Goal: Information Seeking & Learning: Check status

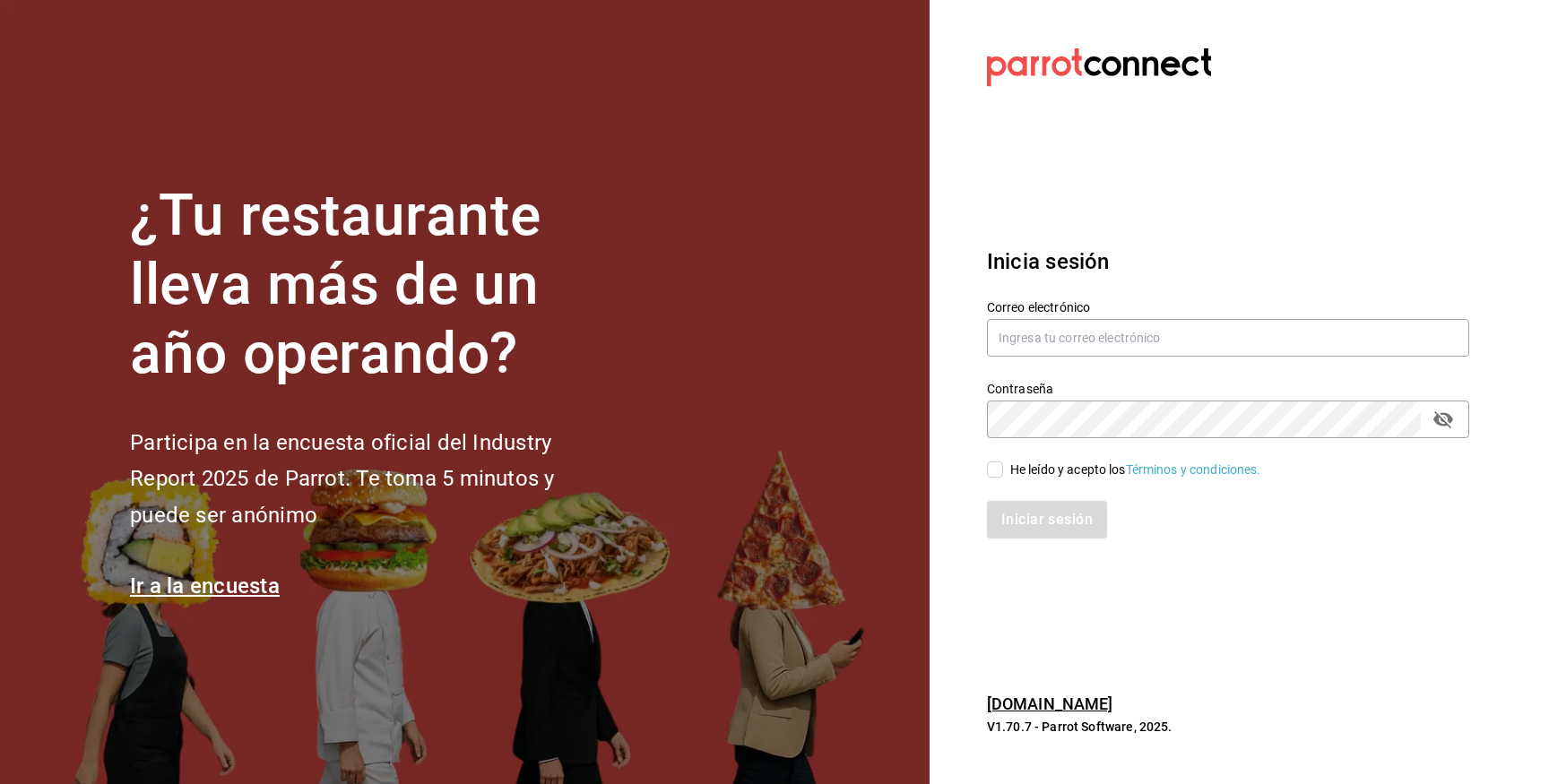
click at [1077, 359] on div "Correo electrónico" at bounding box center [1227, 329] width 482 height 60
click at [1079, 341] on input "text" at bounding box center [1227, 338] width 482 height 38
type input "[EMAIL_ADDRESS][DOMAIN_NAME]"
click at [1049, 467] on div "He leído y acepto los Términos y condiciones." at bounding box center [1135, 469] width 251 height 19
click at [1003, 467] on input "He leído y acepto los Términos y condiciones." at bounding box center [995, 469] width 16 height 16
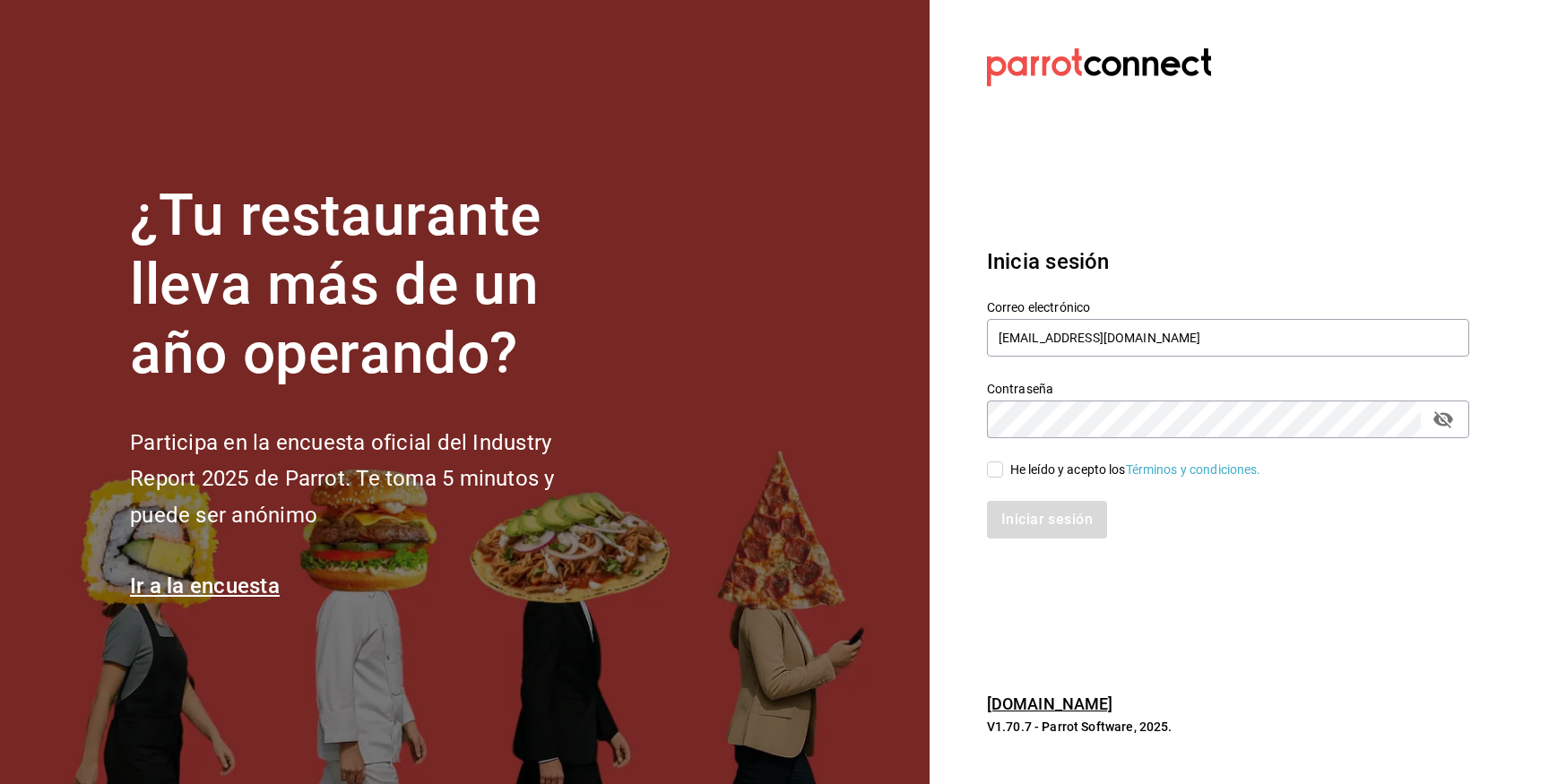
checkbox input "true"
click at [1041, 524] on button "Iniciar sesión" at bounding box center [1047, 520] width 122 height 38
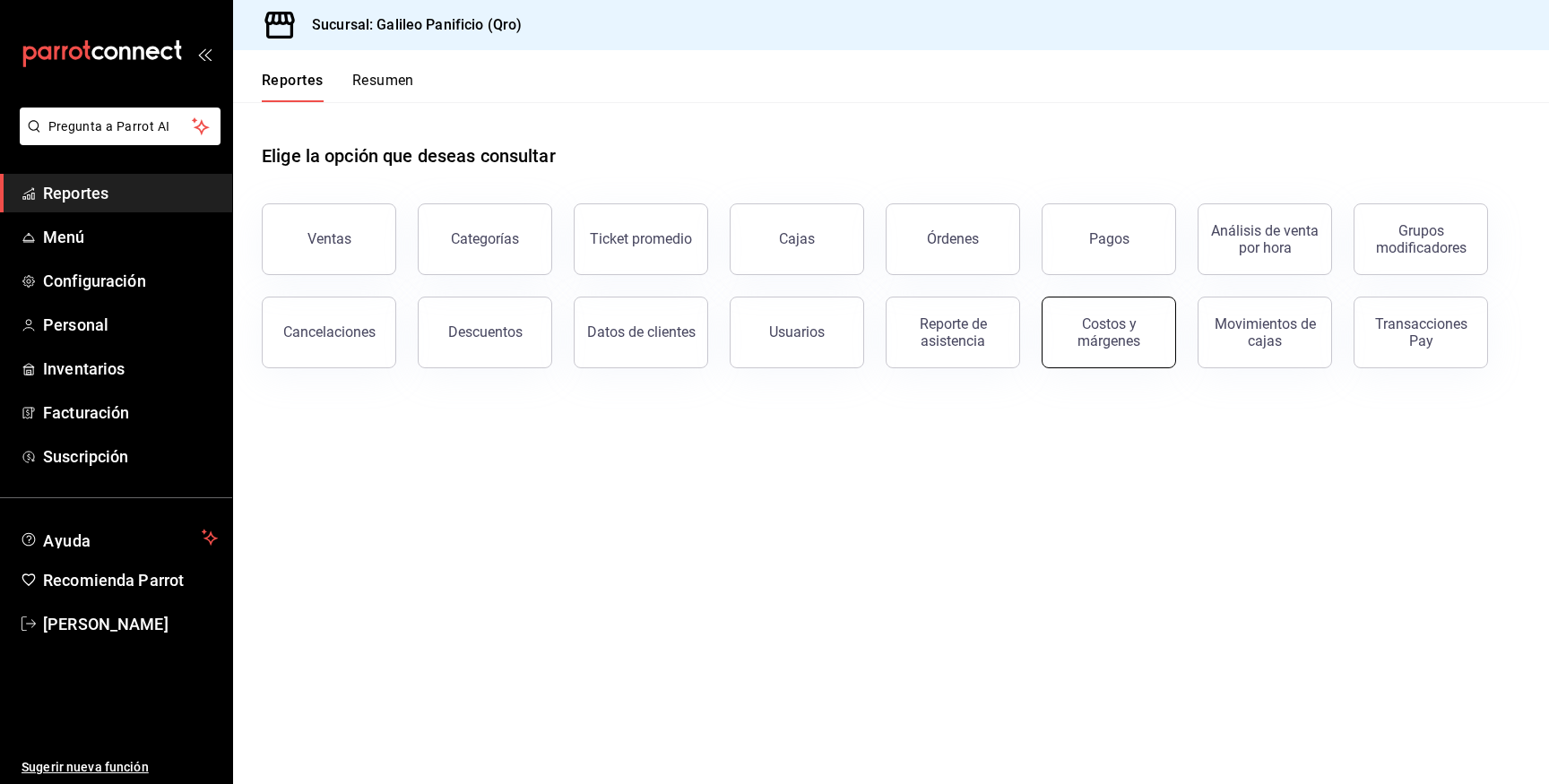
click at [1121, 355] on button "Costos y márgenes" at bounding box center [1108, 332] width 134 height 71
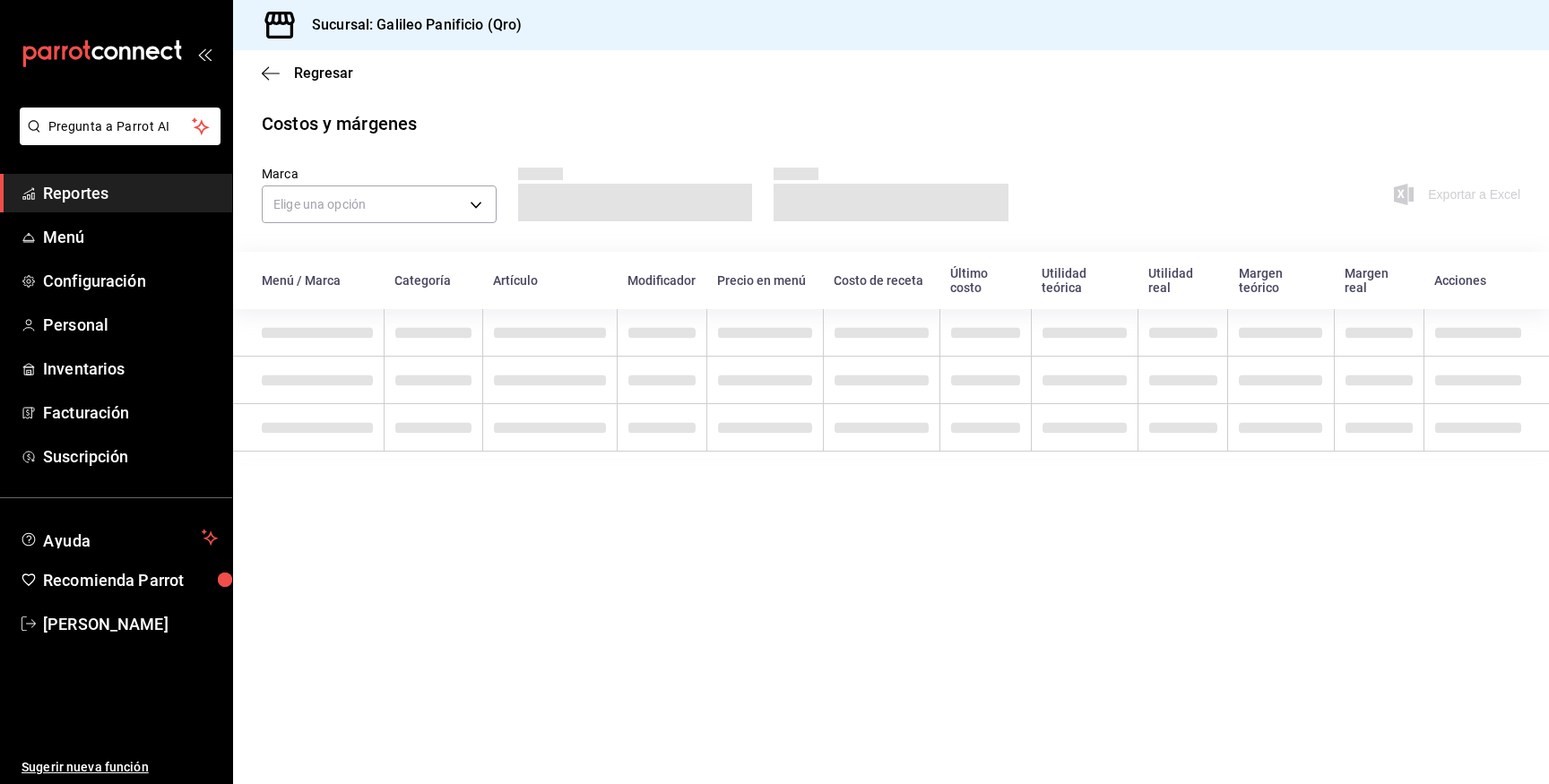
click at [264, 63] on div "Regresar" at bounding box center [891, 73] width 1316 height 46
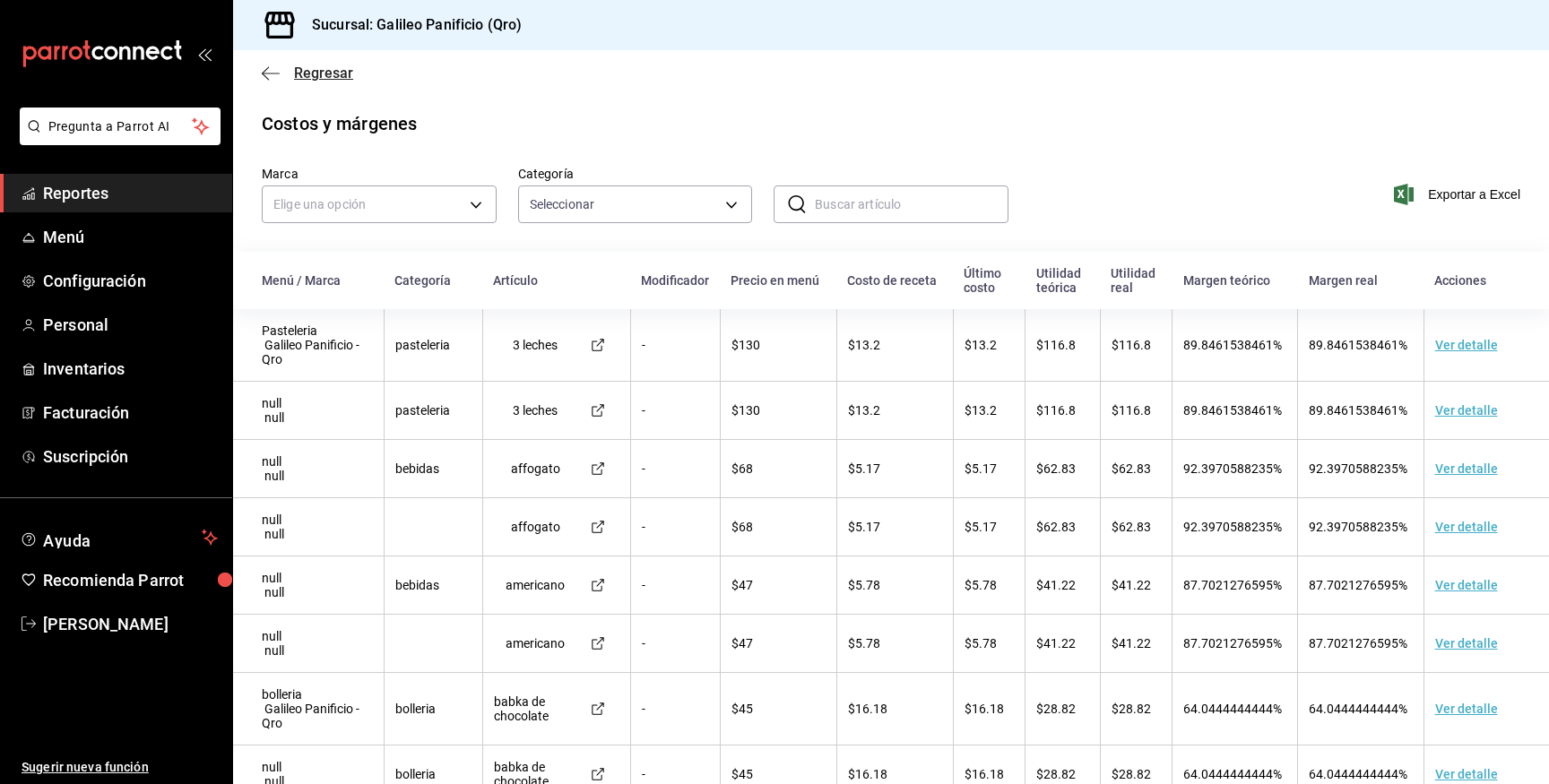
click at [267, 77] on icon "button" at bounding box center [271, 74] width 18 height 16
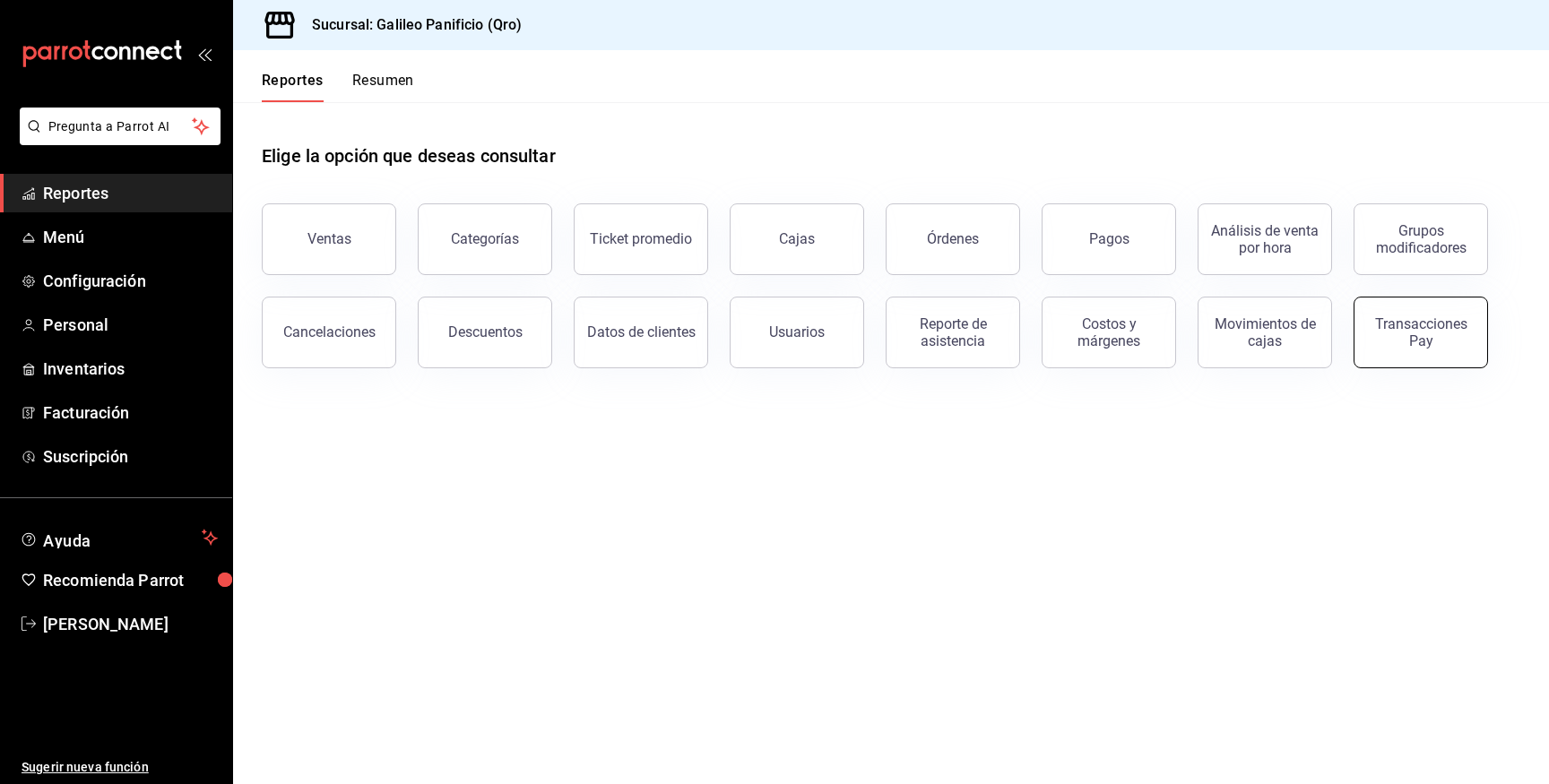
click at [1433, 317] on div "Transacciones Pay" at bounding box center [1420, 332] width 111 height 34
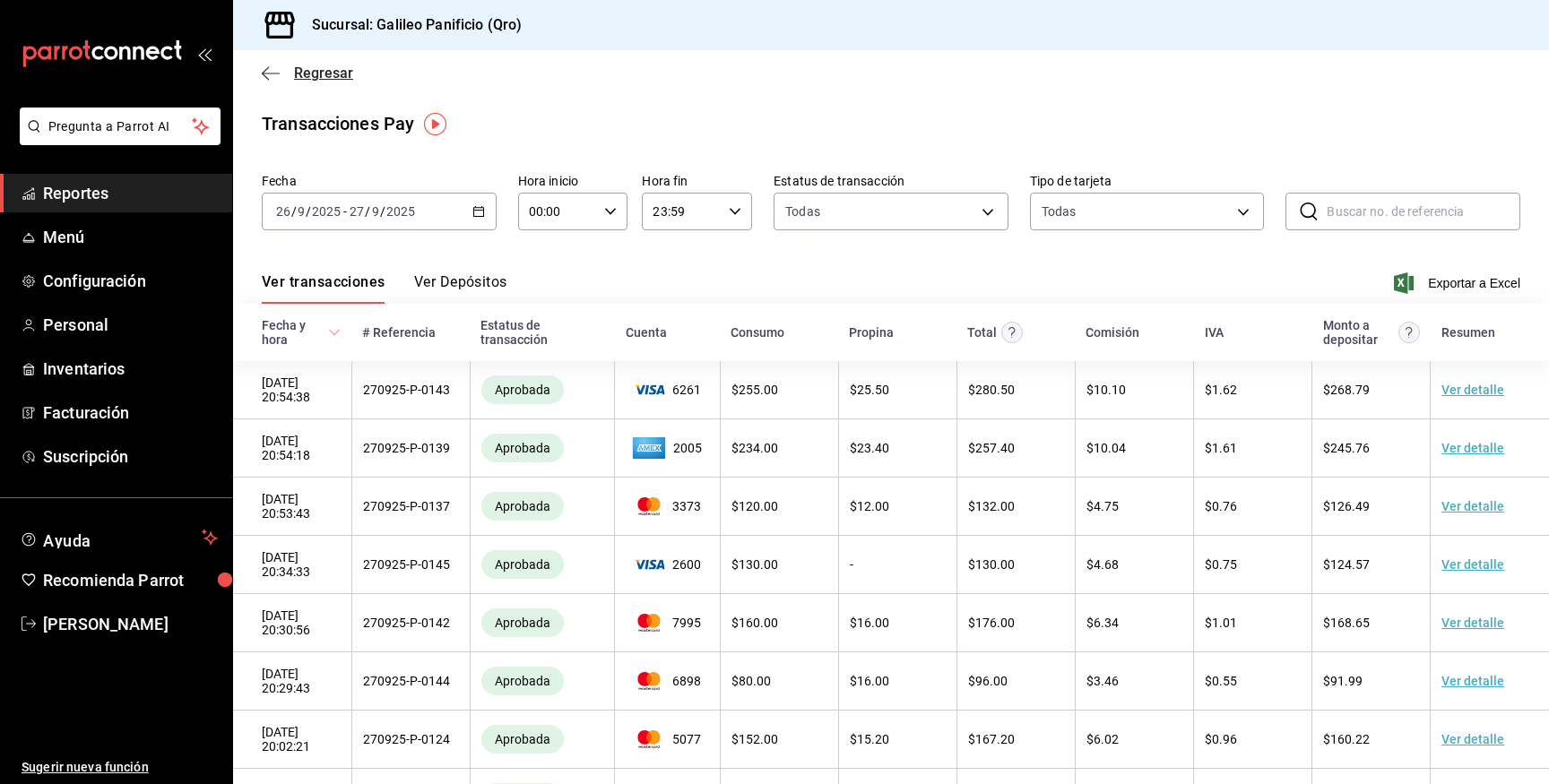
click at [281, 77] on span "Regresar" at bounding box center [307, 73] width 91 height 17
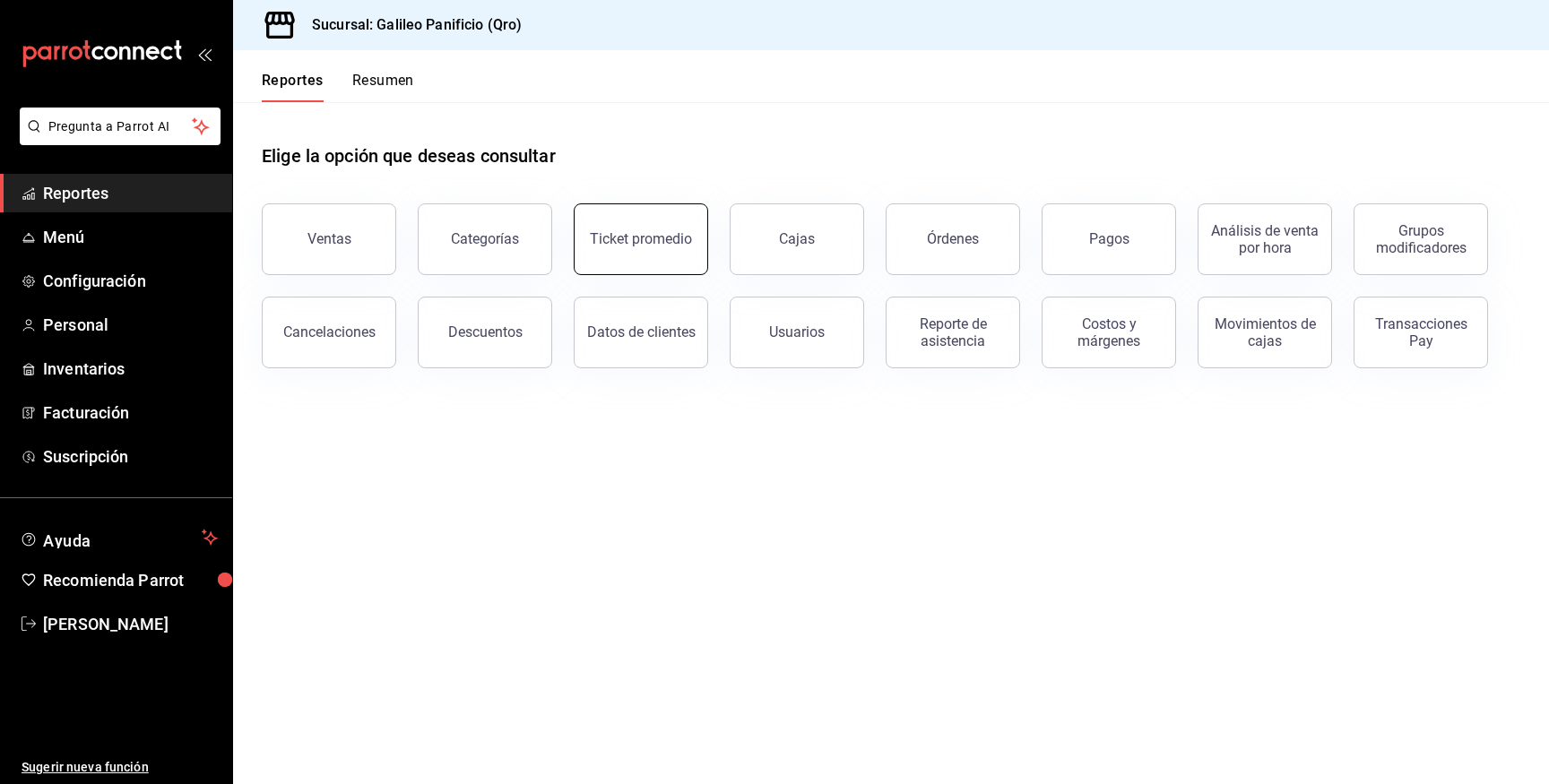
click at [619, 247] on button "Ticket promedio" at bounding box center [640, 239] width 134 height 71
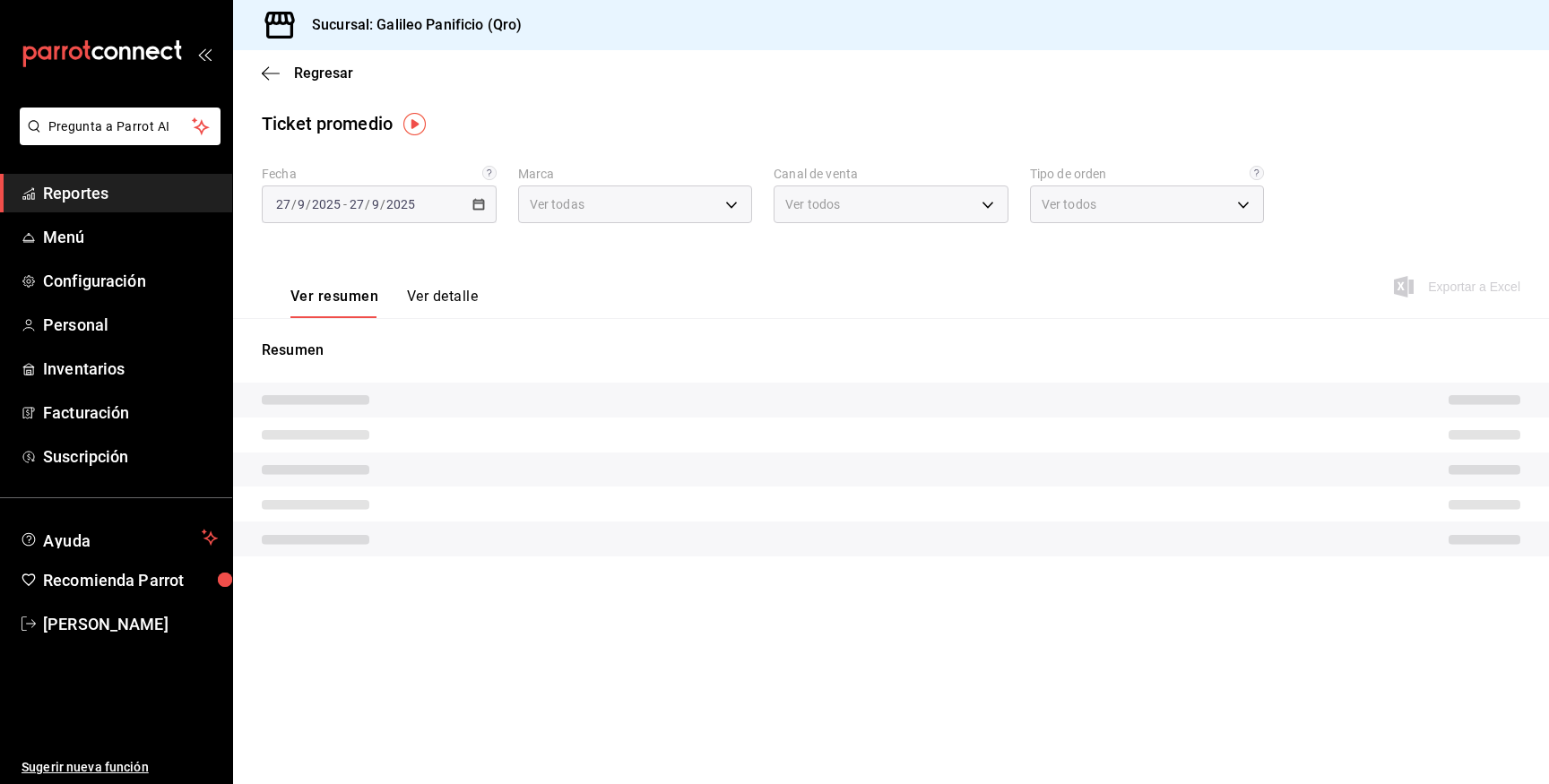
type input "48a65e70-e9da-486c-b4b3-d09376721506"
type input "PARROT,UBER_EATS,RAPPI,DIDI_FOOD,ONLINE"
type input "45dd8037-0908-4588-ab84-7802039399d1,320a9e5a-f0a9-4dea-957d-4d95b48fccc5,74072…"
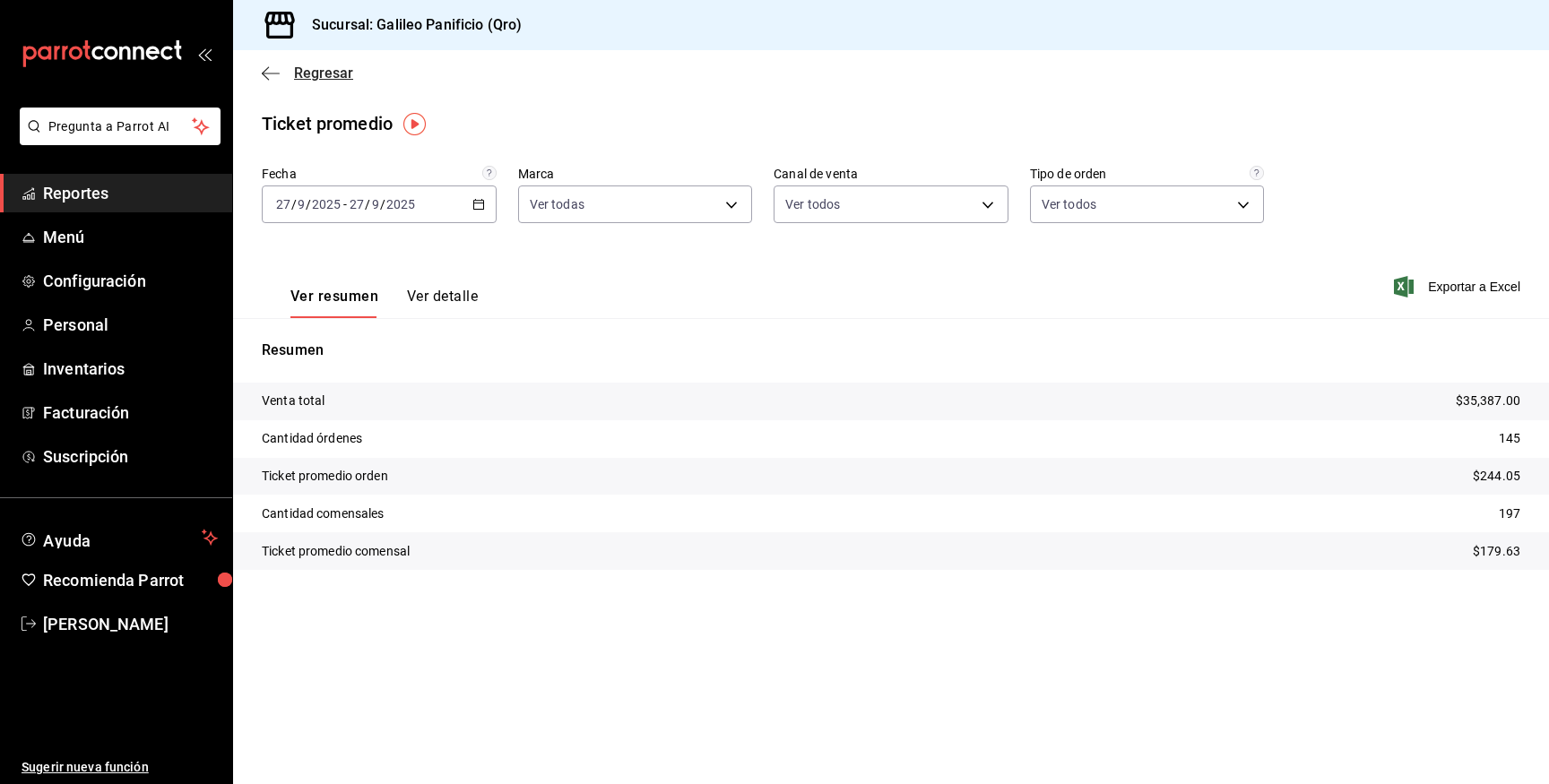
click at [265, 74] on icon "button" at bounding box center [271, 74] width 18 height 16
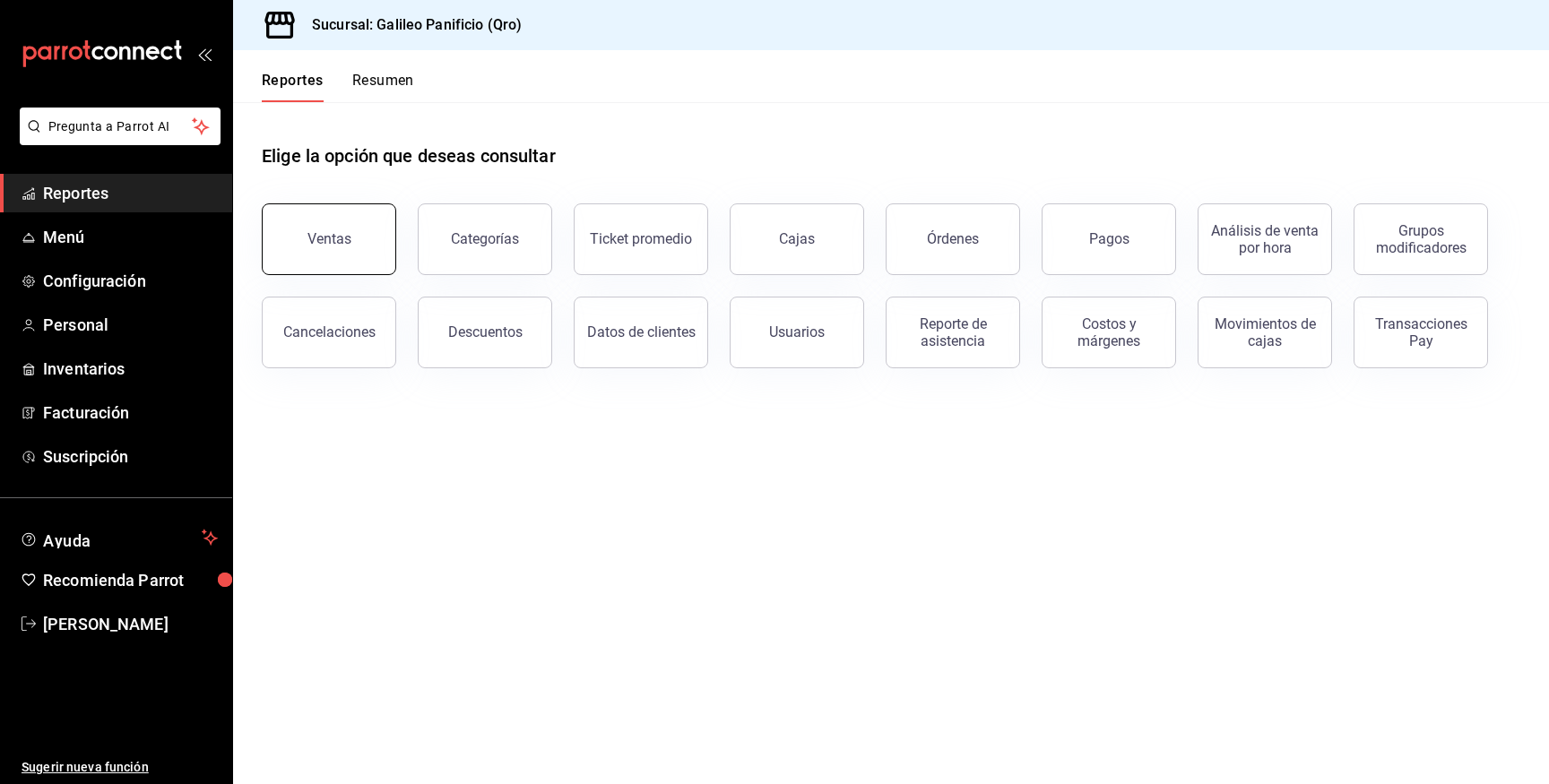
click at [346, 216] on button "Ventas" at bounding box center [328, 239] width 134 height 71
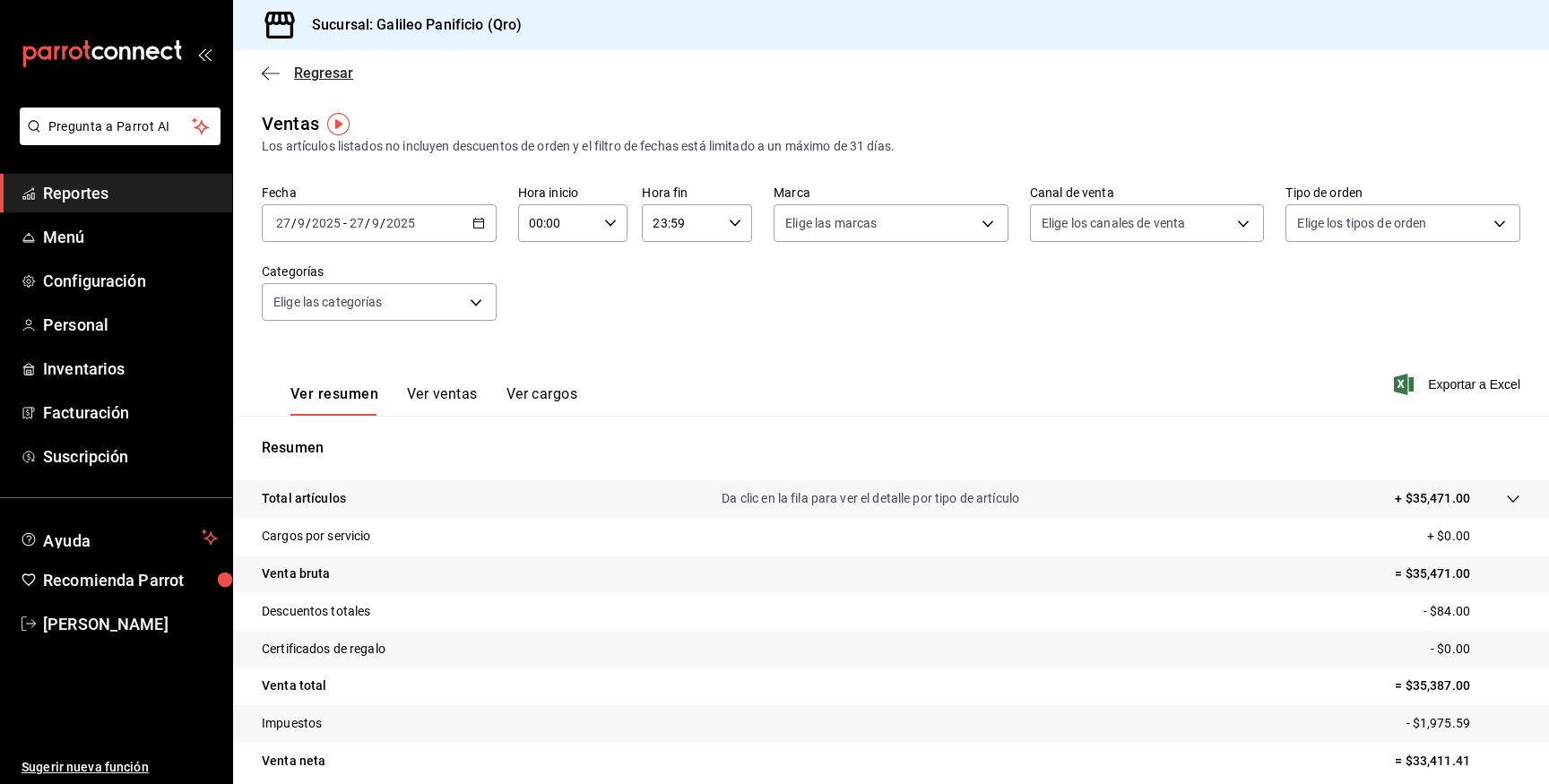
click at [288, 70] on span "Regresar" at bounding box center [307, 73] width 91 height 17
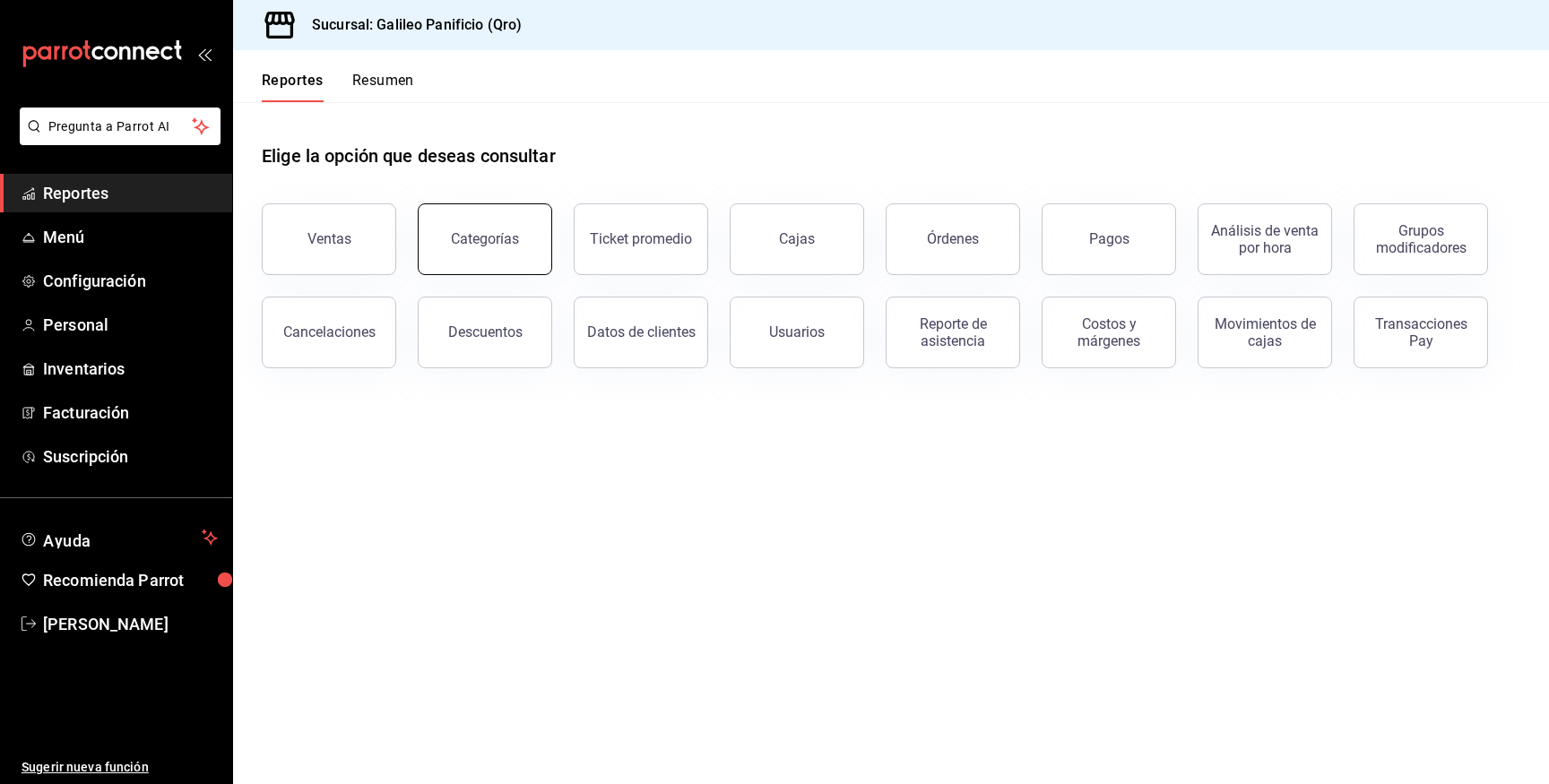
click at [425, 231] on button "Categorías" at bounding box center [484, 239] width 134 height 71
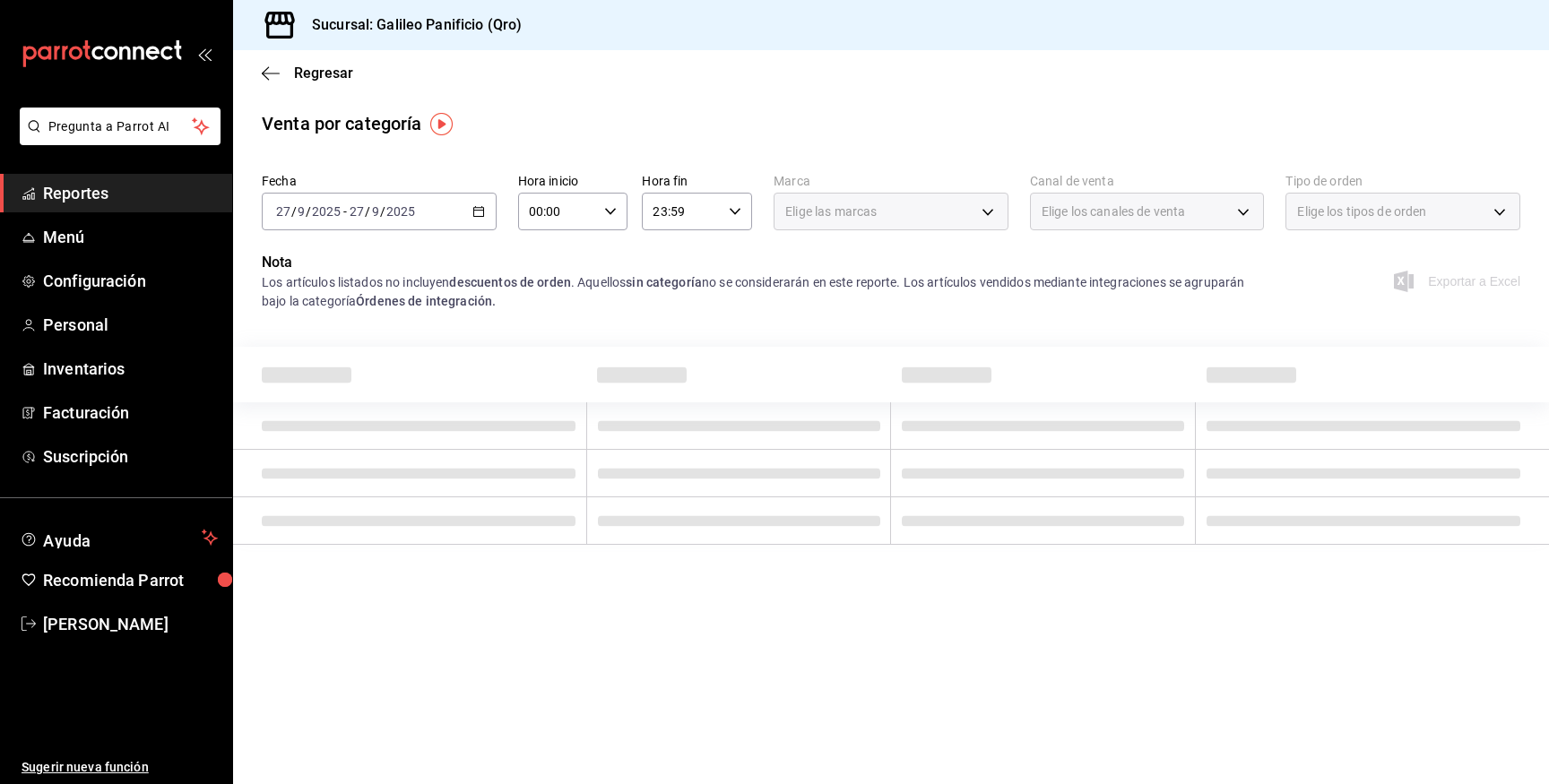
click at [259, 72] on div "Regresar" at bounding box center [891, 73] width 1316 height 46
click at [101, 326] on span "Personal" at bounding box center [130, 325] width 175 height 24
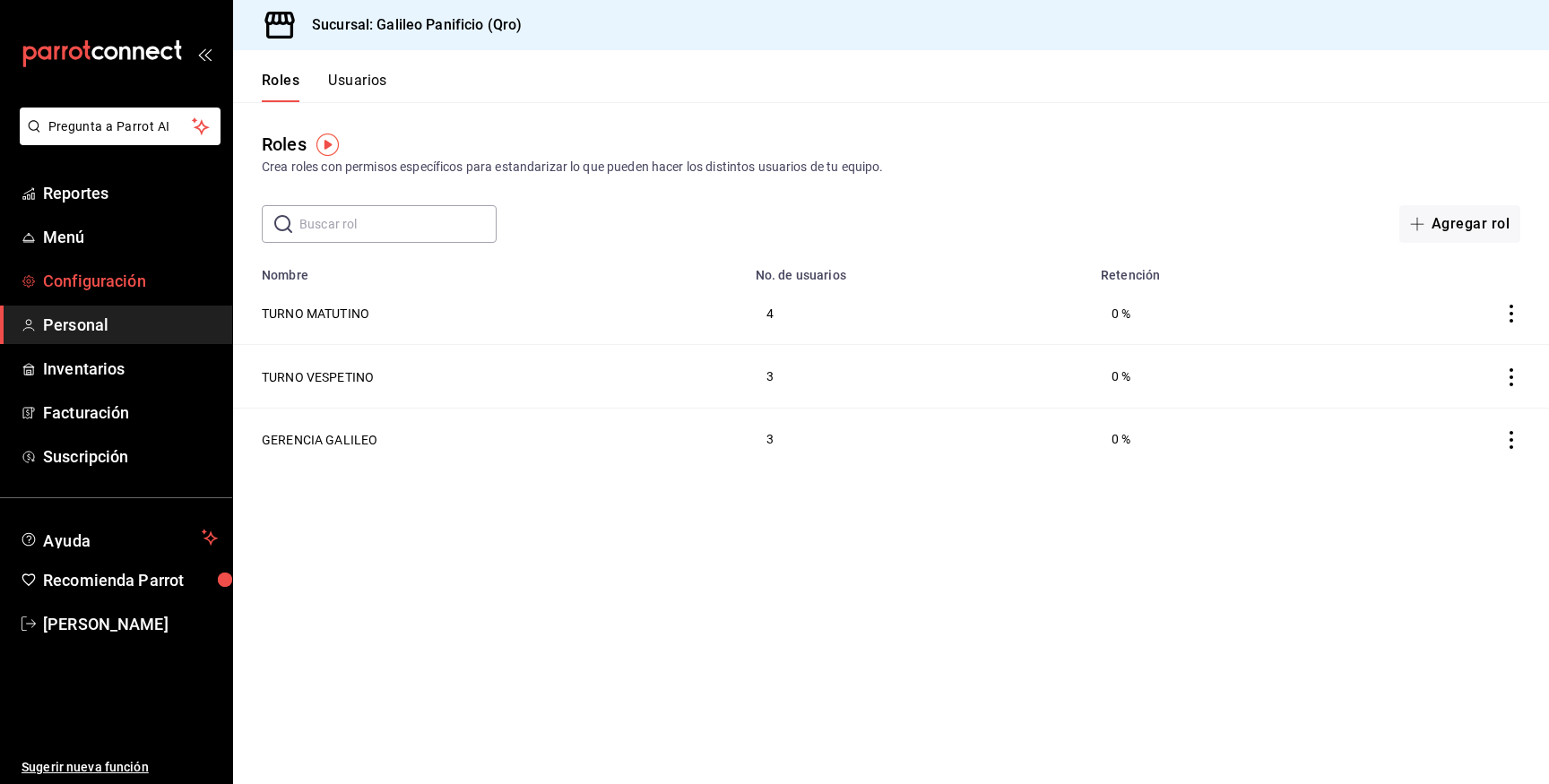
click at [131, 290] on span "Configuración" at bounding box center [130, 281] width 175 height 24
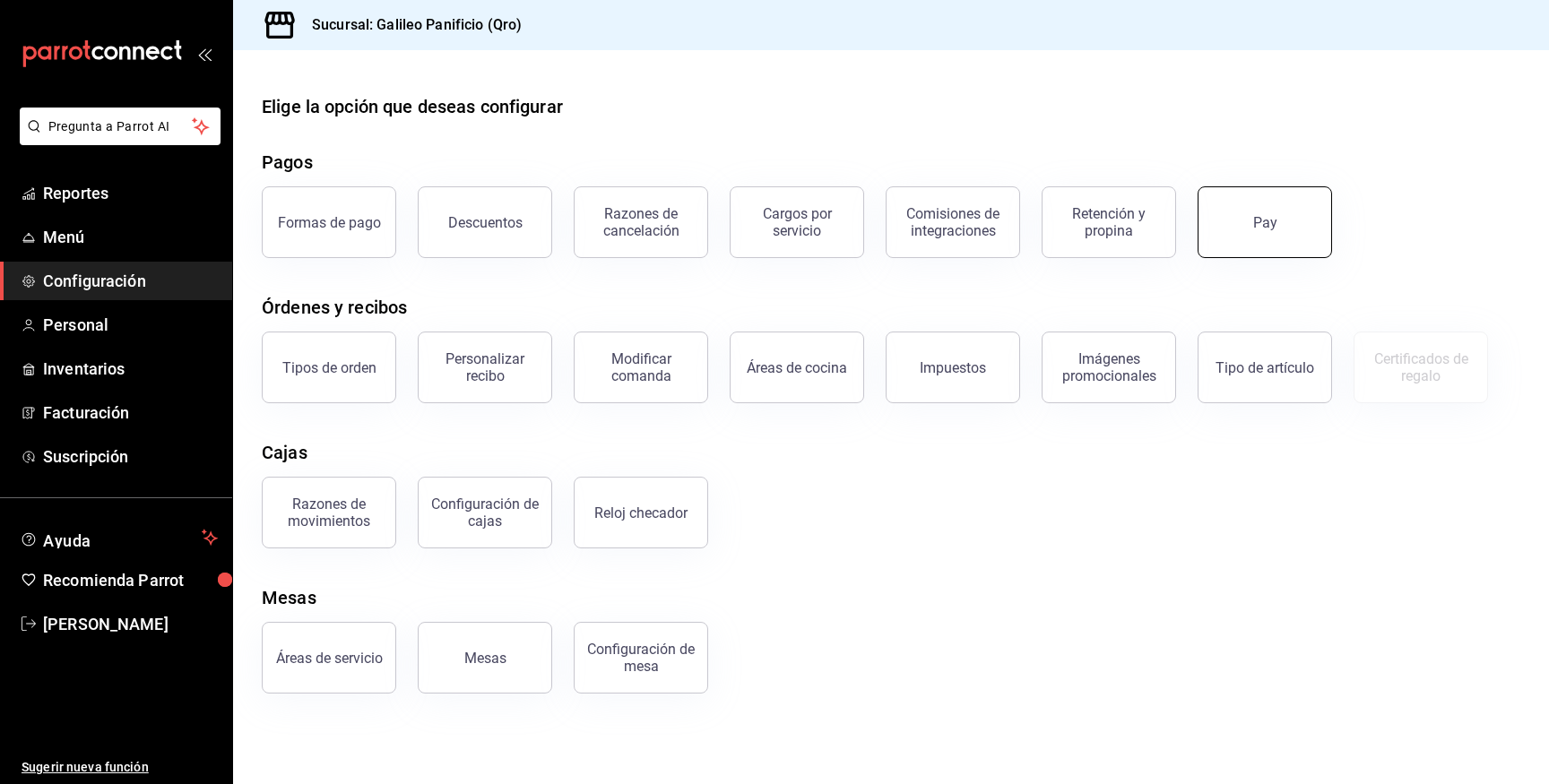
click at [1216, 223] on button "Pay" at bounding box center [1264, 222] width 134 height 71
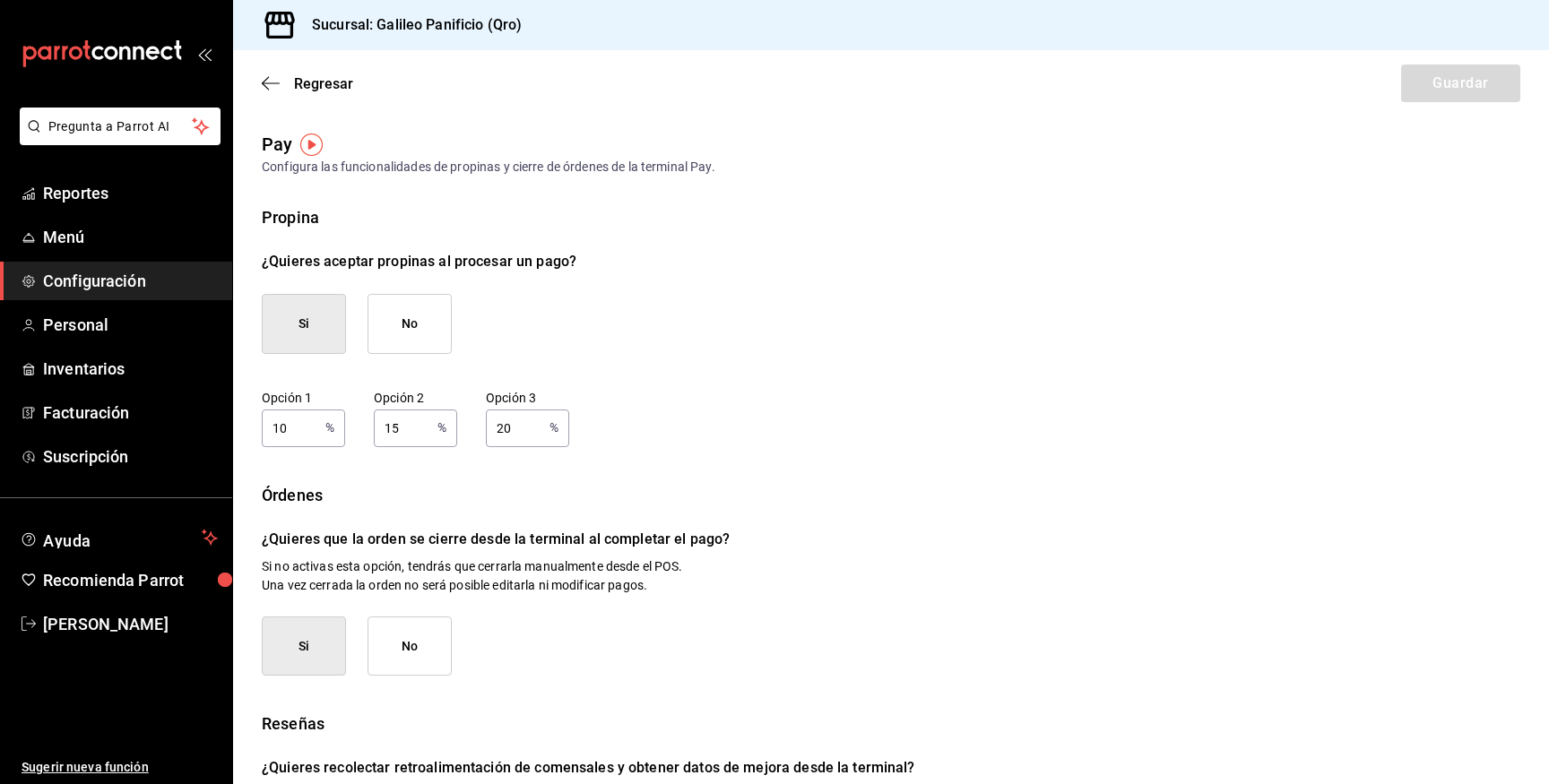
scroll to position [130, 0]
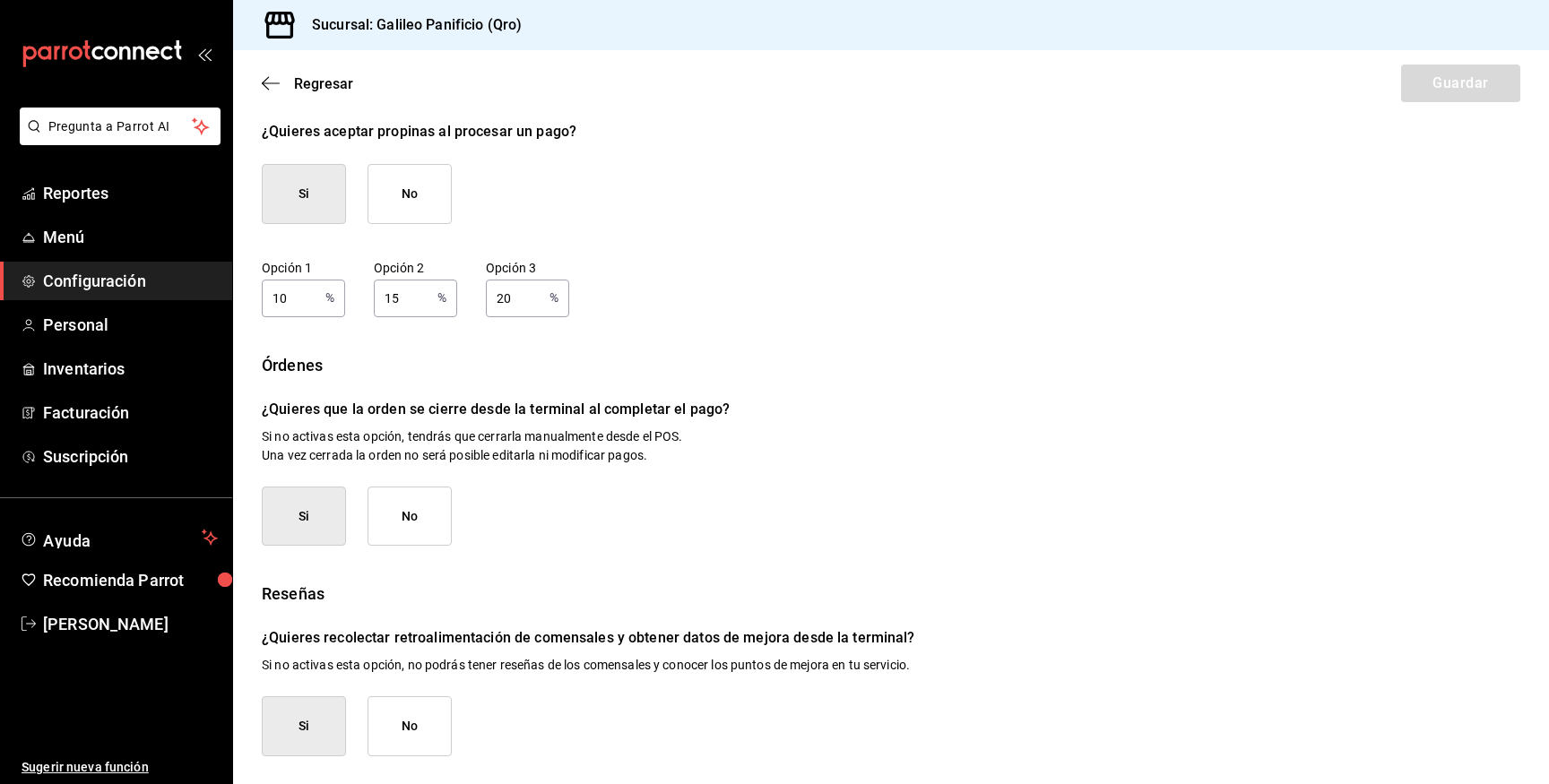
click at [263, 68] on div "Regresar Guardar" at bounding box center [891, 83] width 1316 height 66
click at [265, 84] on icon "button" at bounding box center [271, 83] width 18 height 16
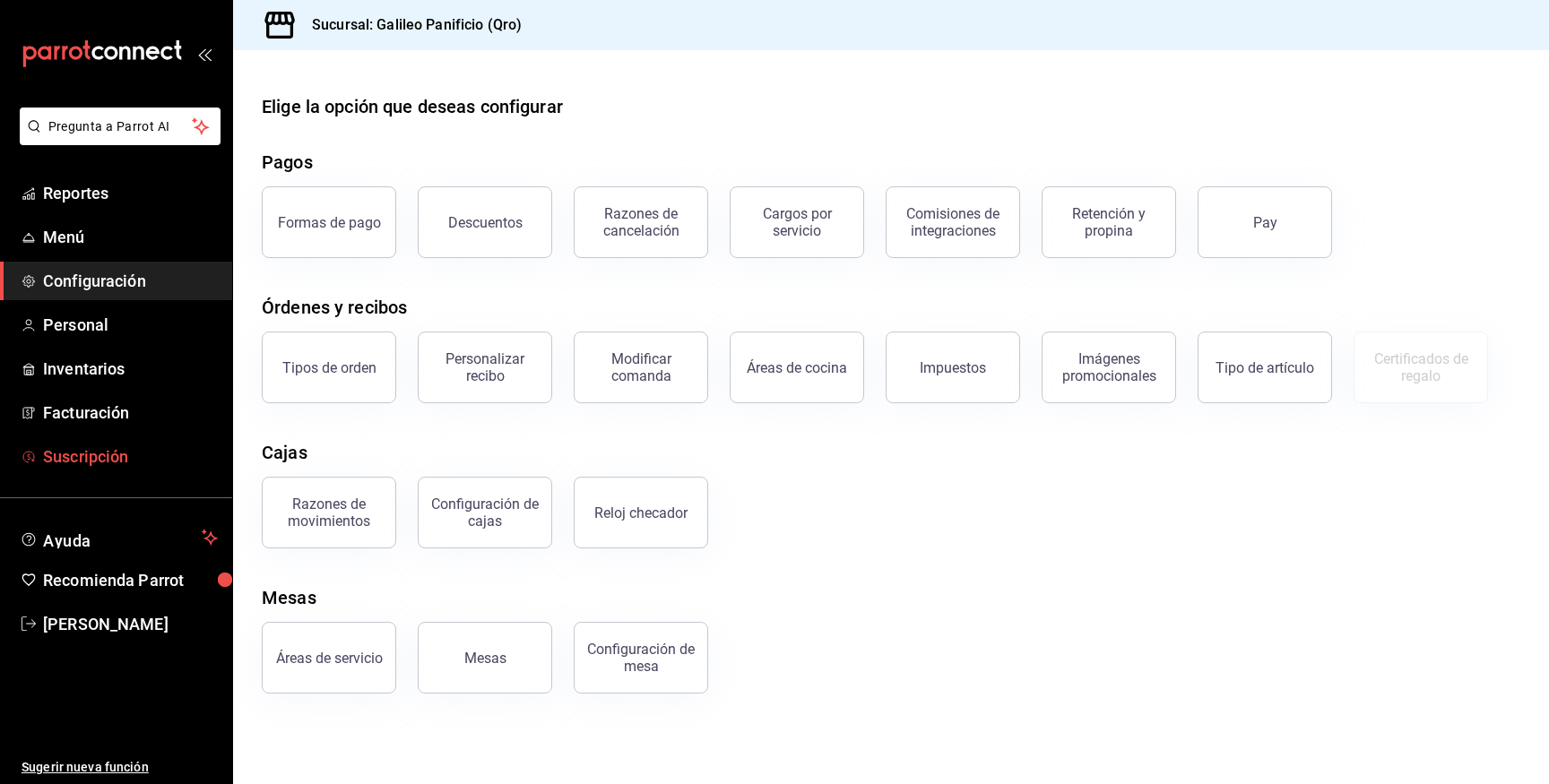
click at [120, 455] on span "Suscripción" at bounding box center [130, 456] width 175 height 24
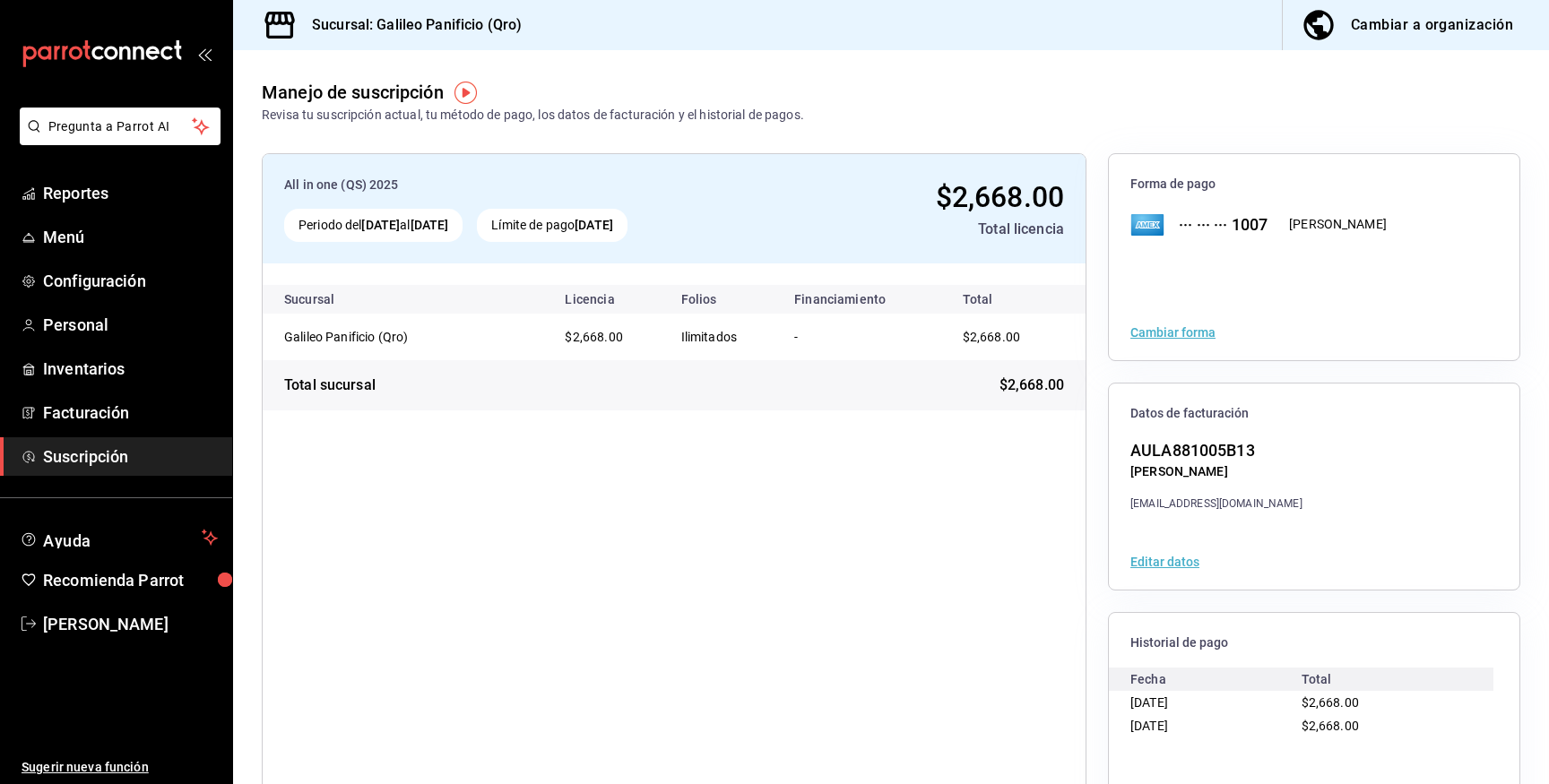
click at [1382, 42] on button "Cambiar a organización" at bounding box center [1408, 25] width 252 height 50
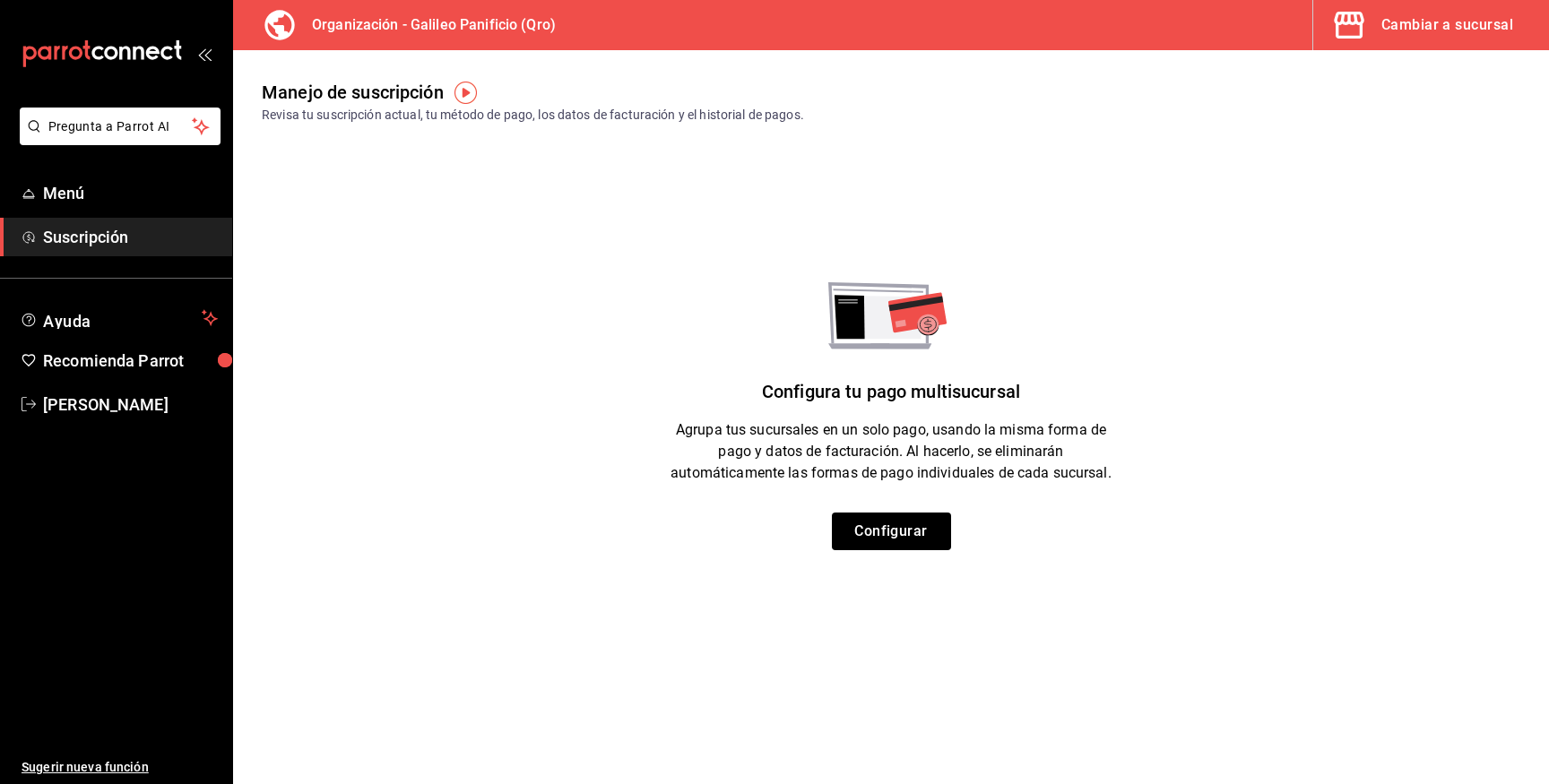
click at [1480, 29] on div "Cambiar a sucursal" at bounding box center [1447, 25] width 132 height 25
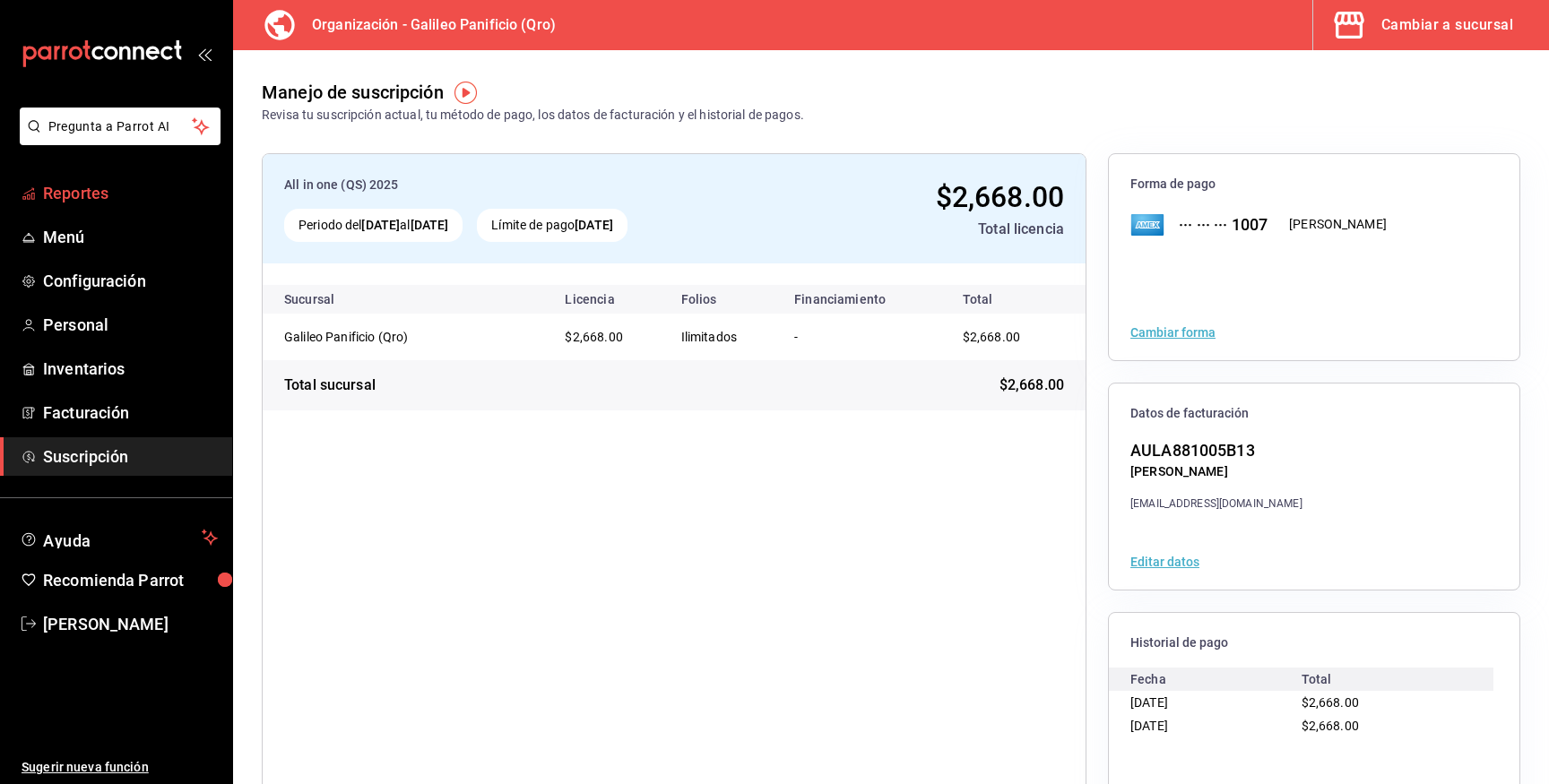
click at [114, 201] on span "Reportes" at bounding box center [130, 193] width 175 height 24
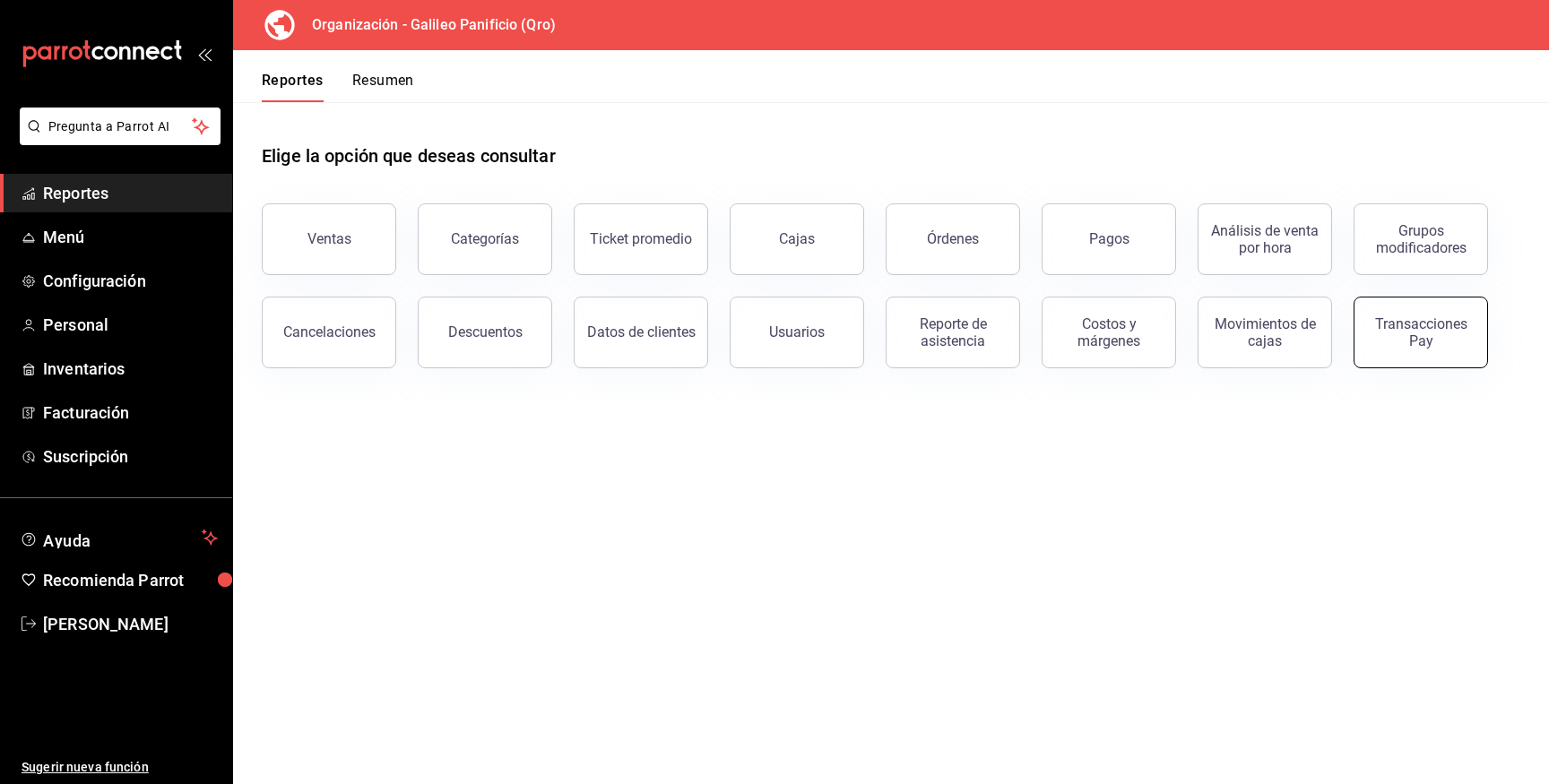
click at [1417, 355] on button "Transacciones Pay" at bounding box center [1420, 332] width 134 height 71
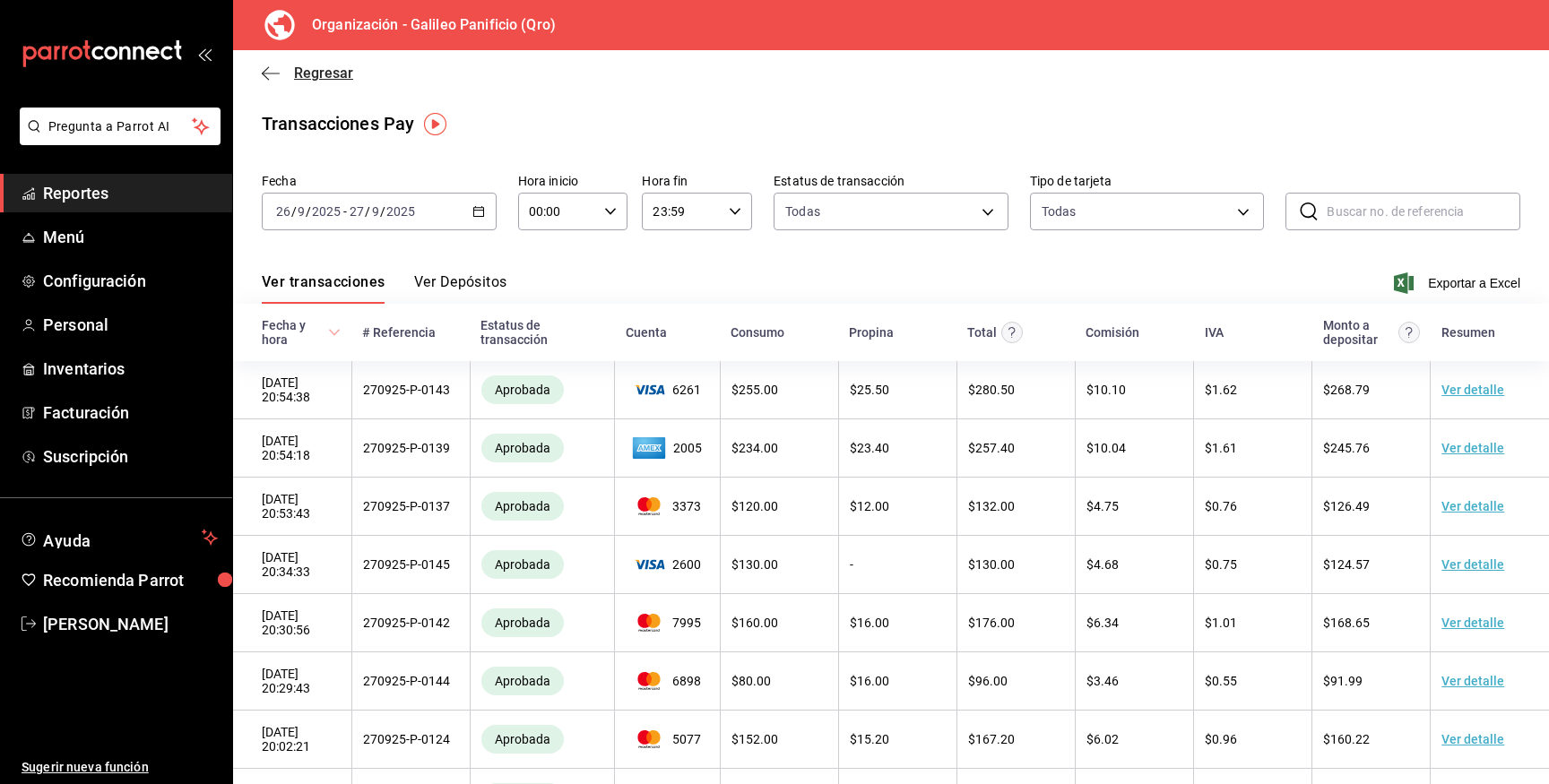
click at [303, 69] on span "Regresar" at bounding box center [323, 73] width 59 height 17
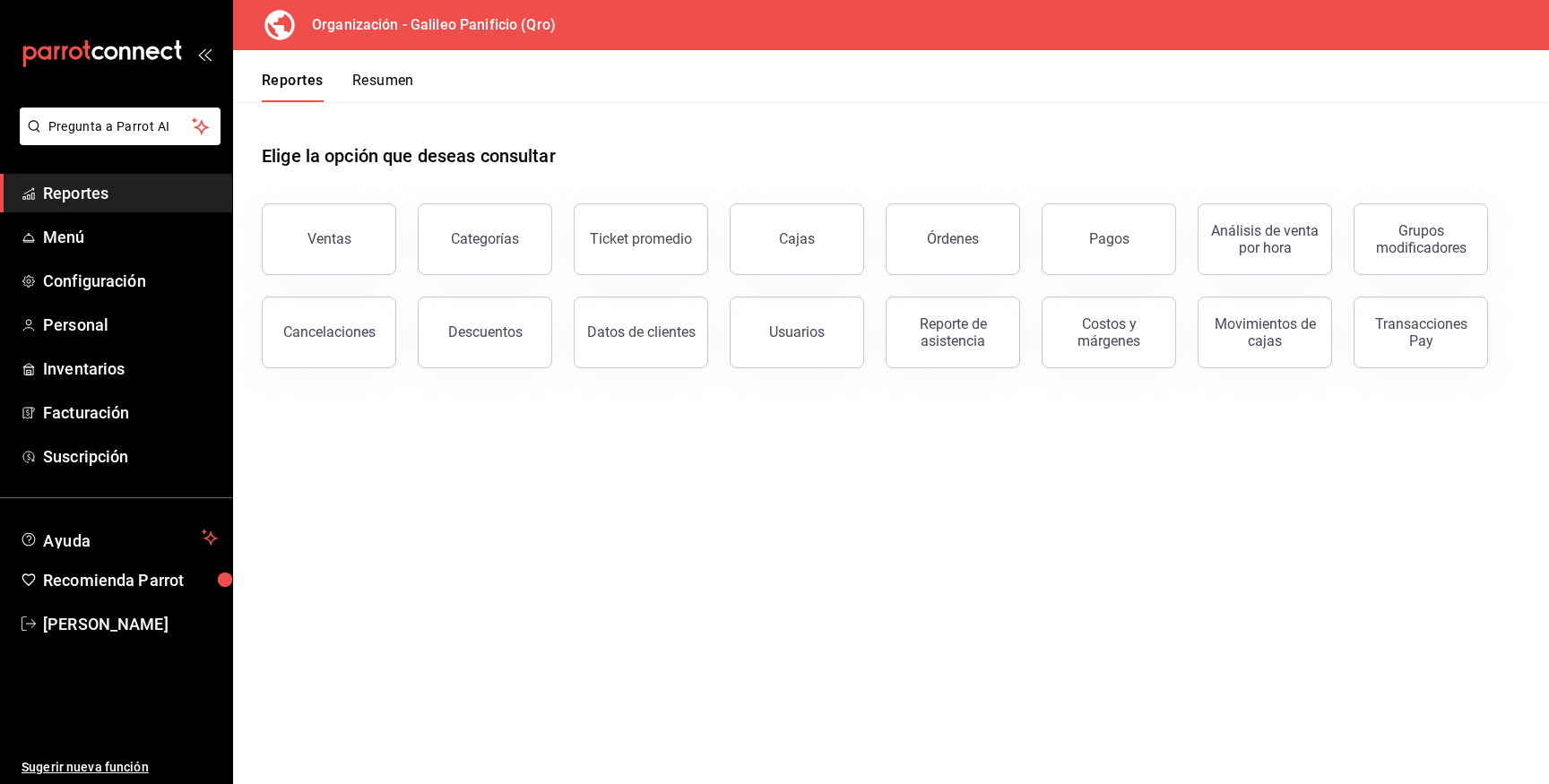
click at [382, 81] on button "Resumen" at bounding box center [383, 86] width 62 height 30
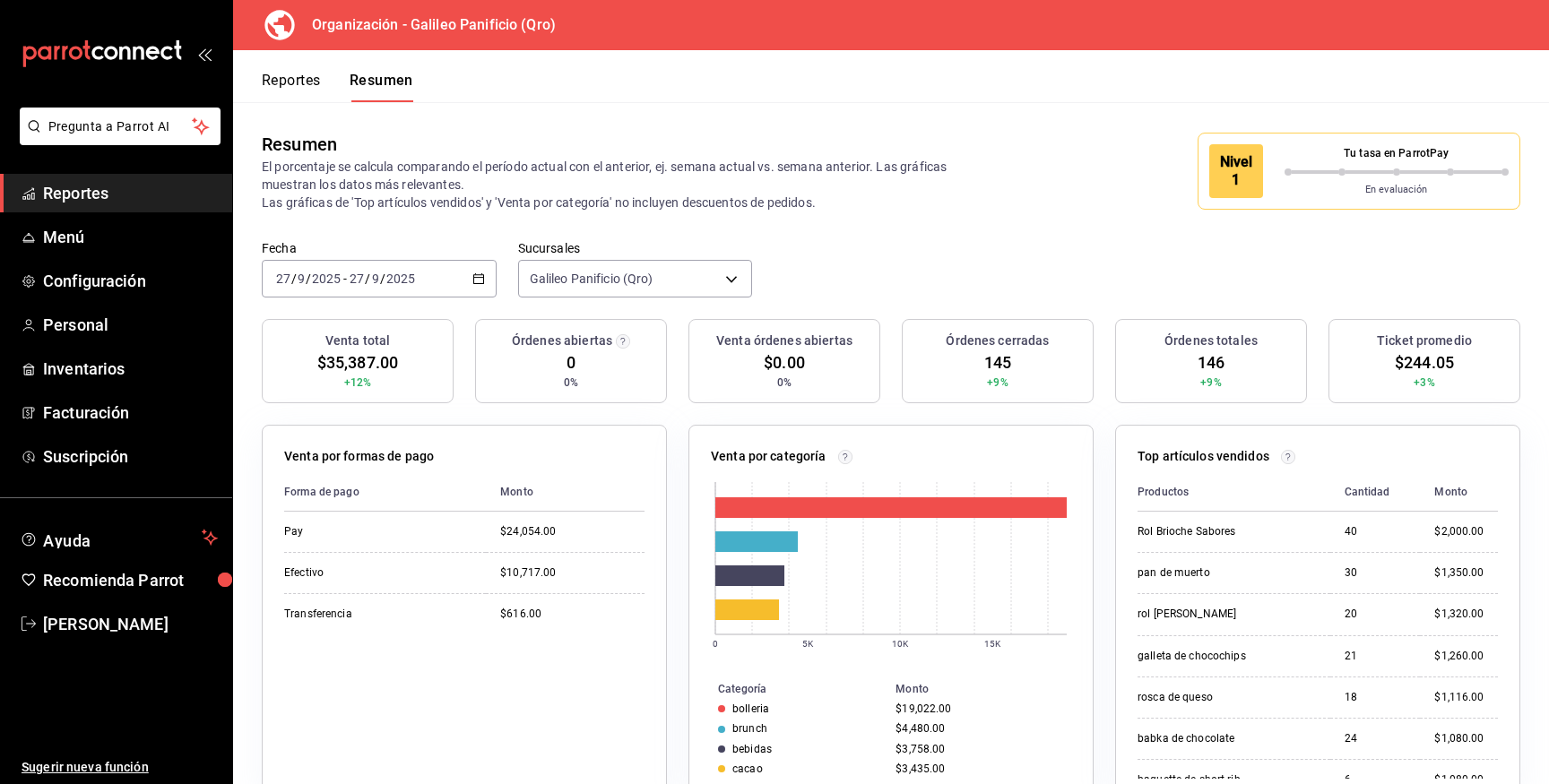
click at [1416, 179] on div "En evaluación" at bounding box center [1397, 187] width 225 height 22
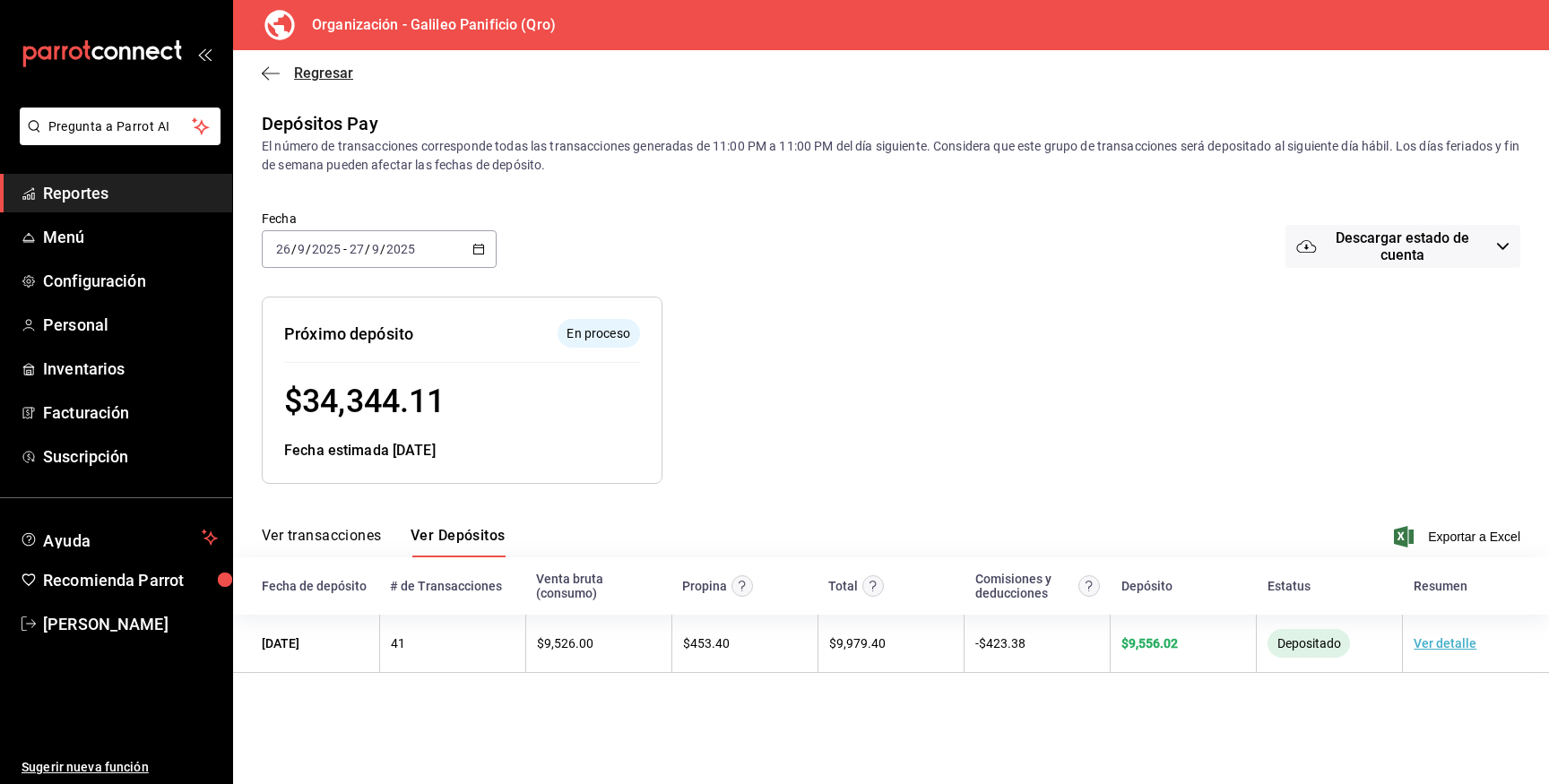
click at [277, 70] on icon "button" at bounding box center [271, 74] width 18 height 16
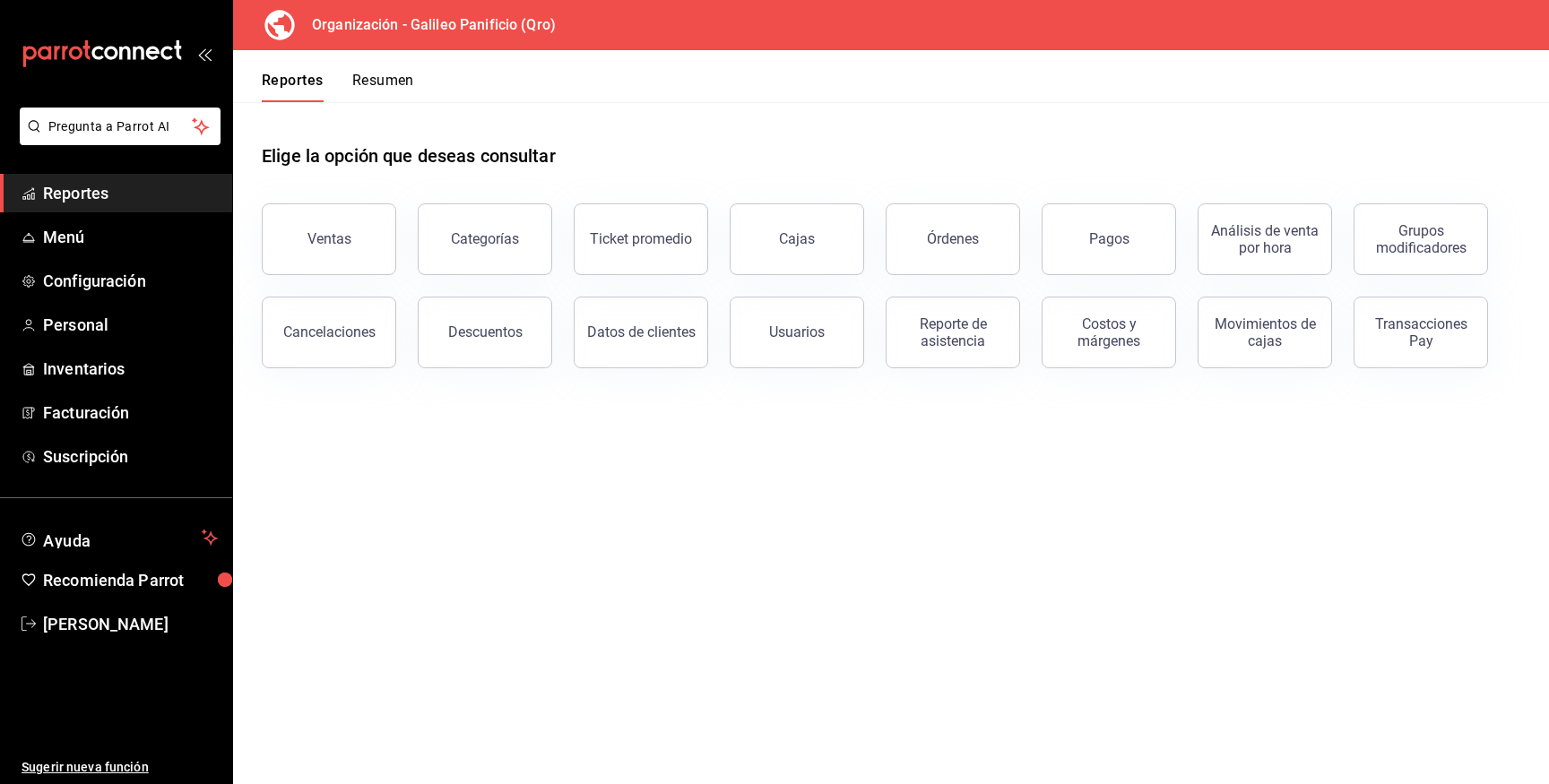
click at [371, 80] on button "Resumen" at bounding box center [383, 86] width 62 height 30
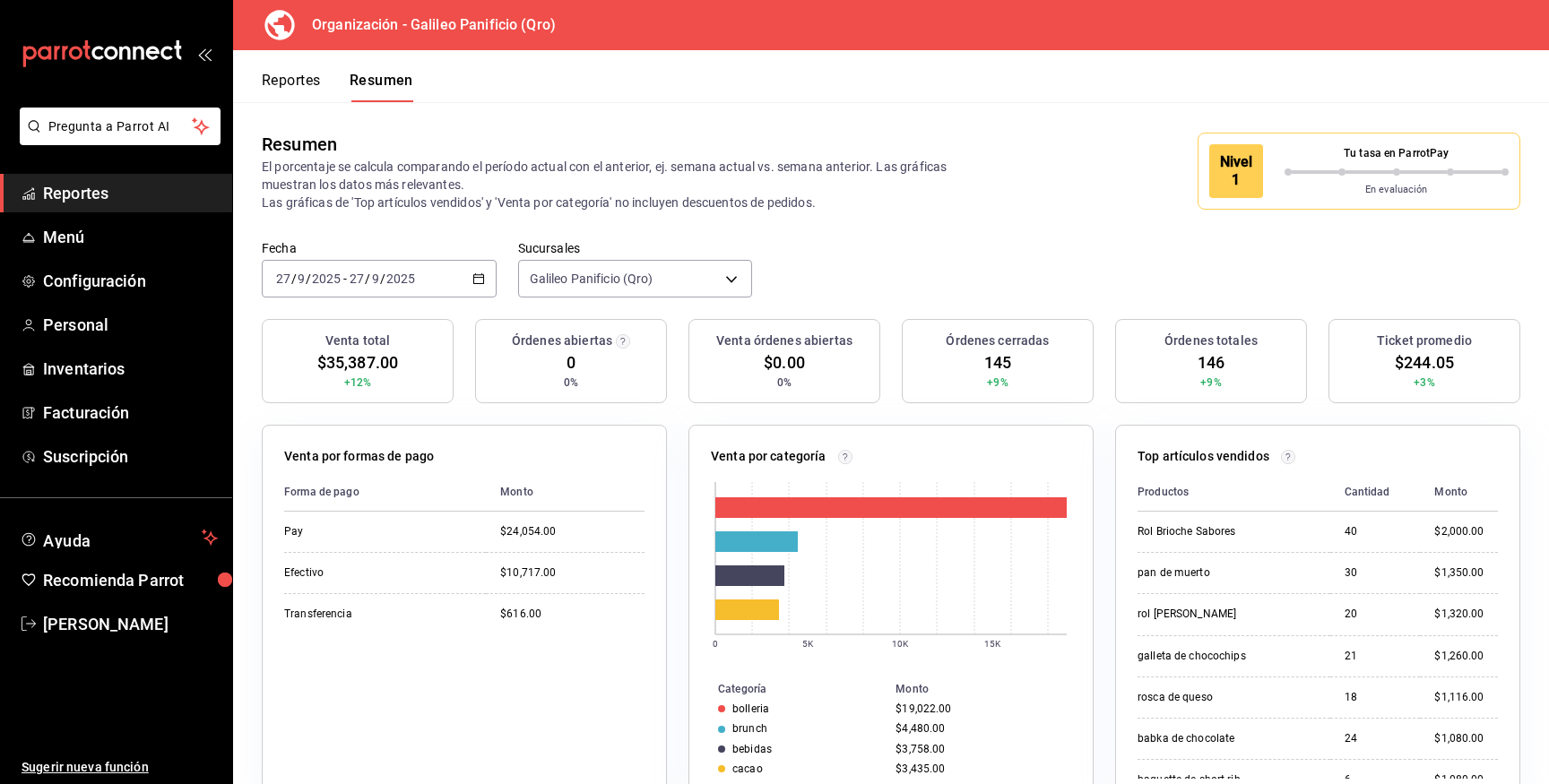
click at [1357, 168] on div at bounding box center [1397, 172] width 225 height 7
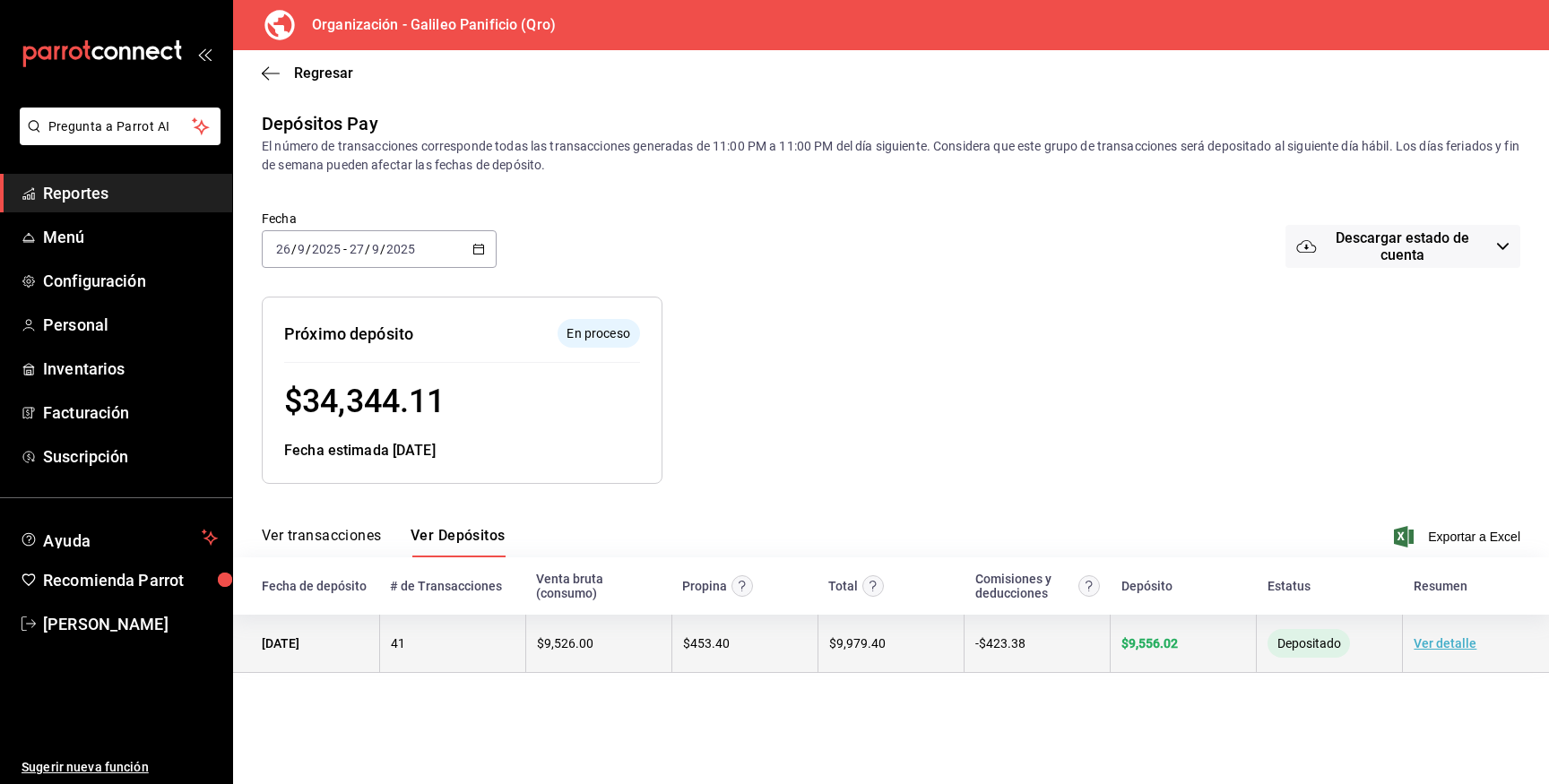
click at [1000, 647] on span "- $ 423.38" at bounding box center [1000, 643] width 50 height 15
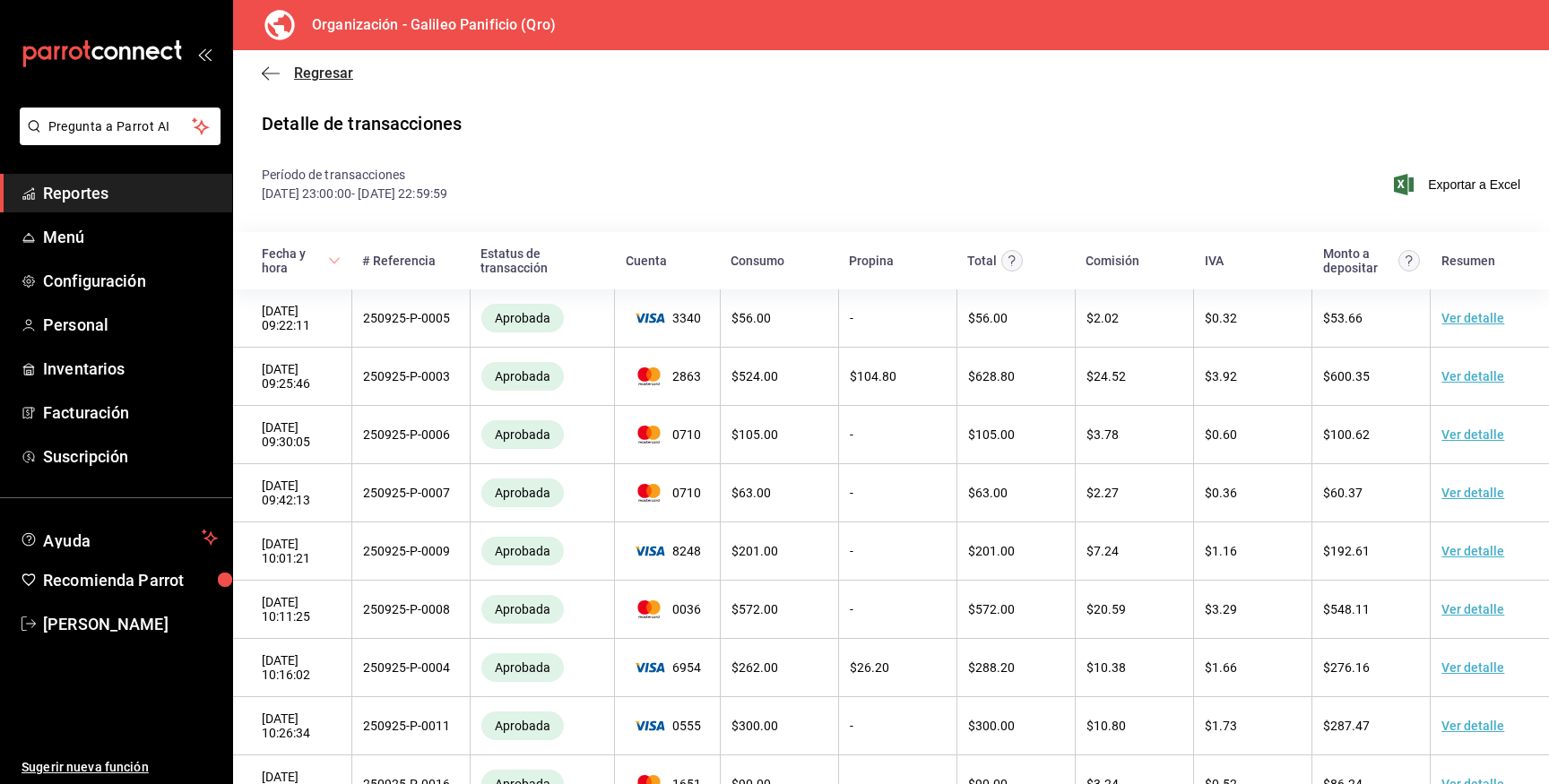
click at [267, 66] on icon "button" at bounding box center [271, 74] width 18 height 16
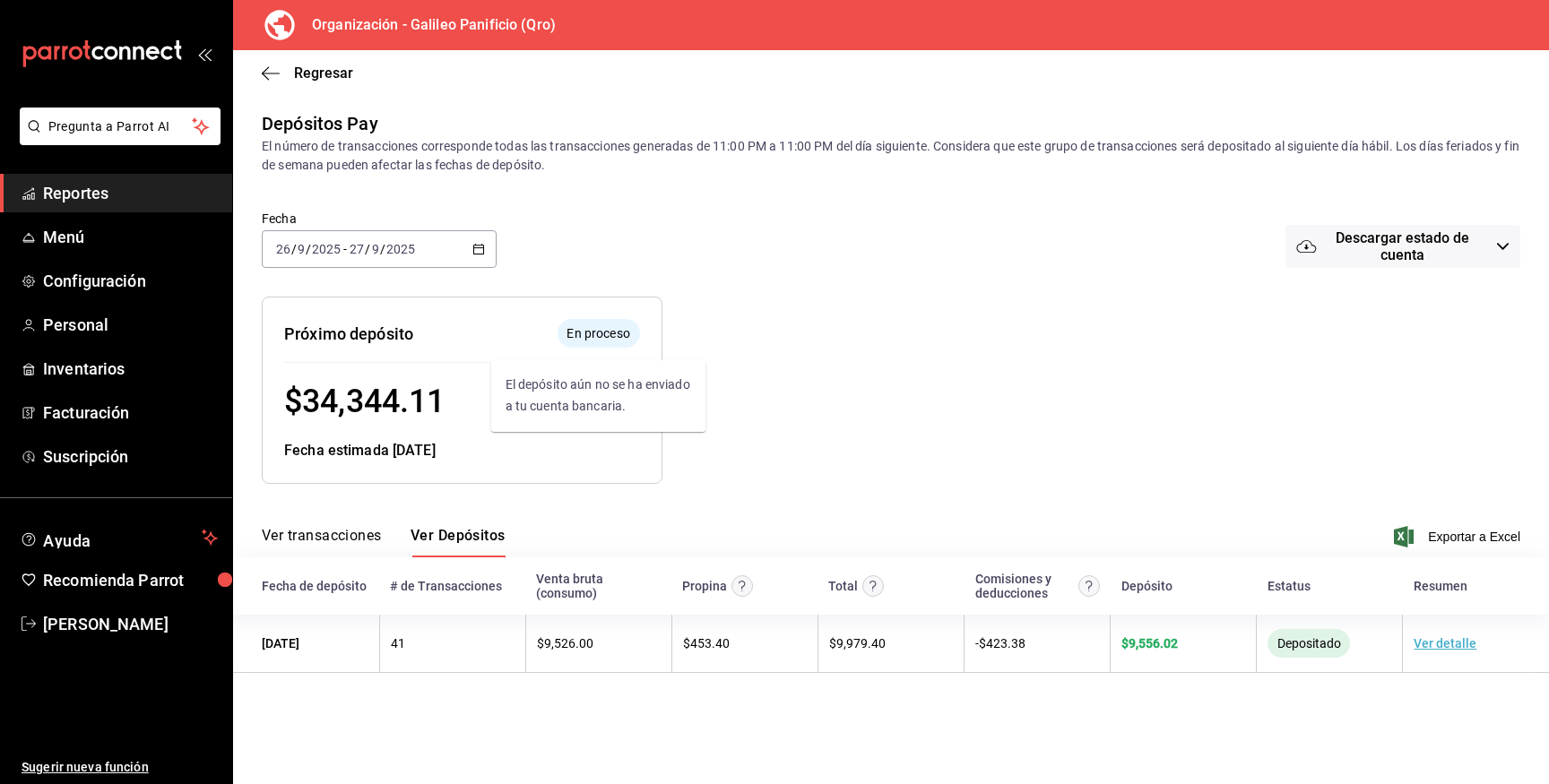
click at [606, 329] on span "En proceso" at bounding box center [597, 334] width 77 height 19
click at [325, 74] on span "Regresar" at bounding box center [323, 73] width 59 height 17
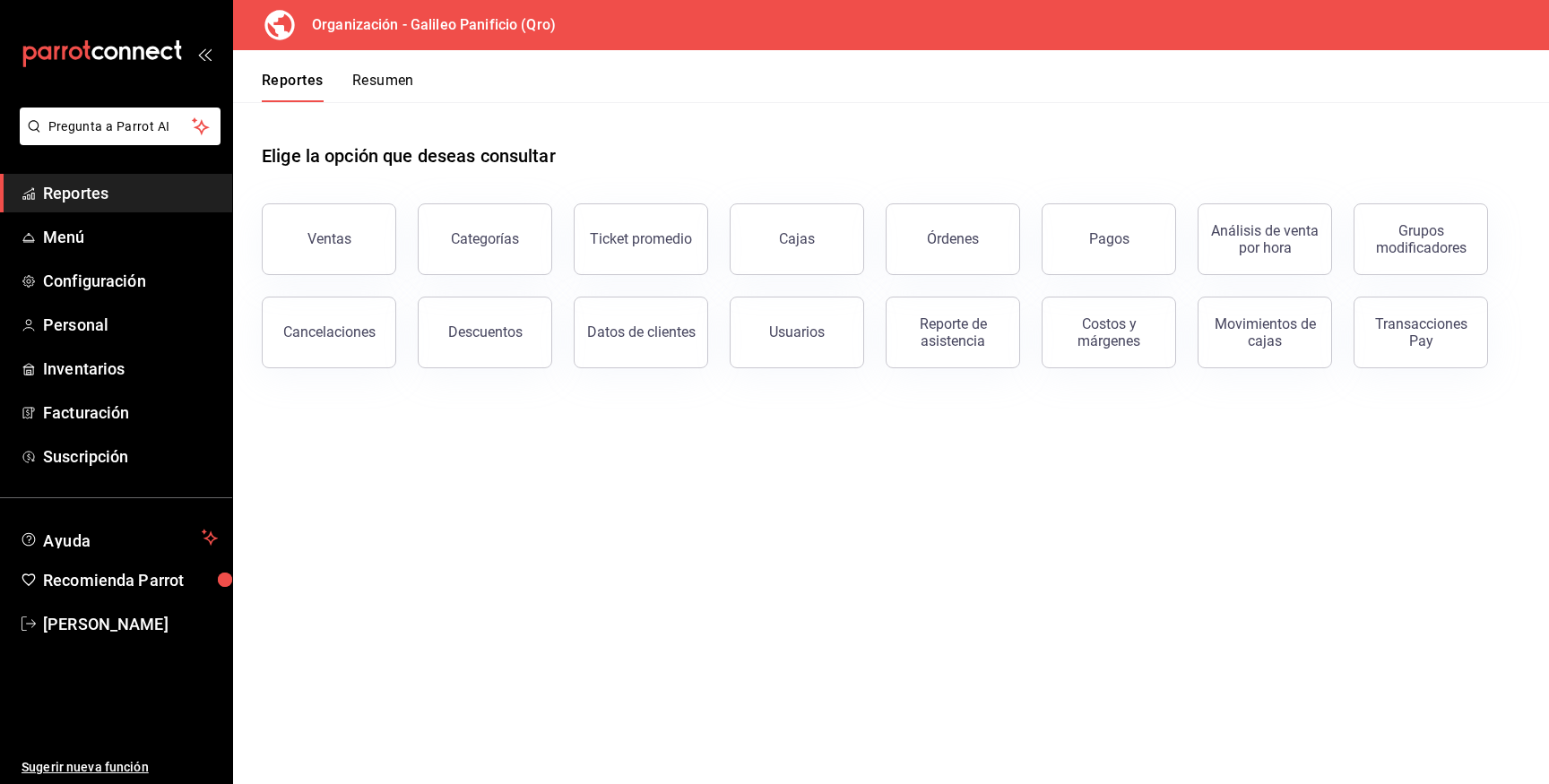
click at [361, 82] on button "Resumen" at bounding box center [383, 86] width 62 height 30
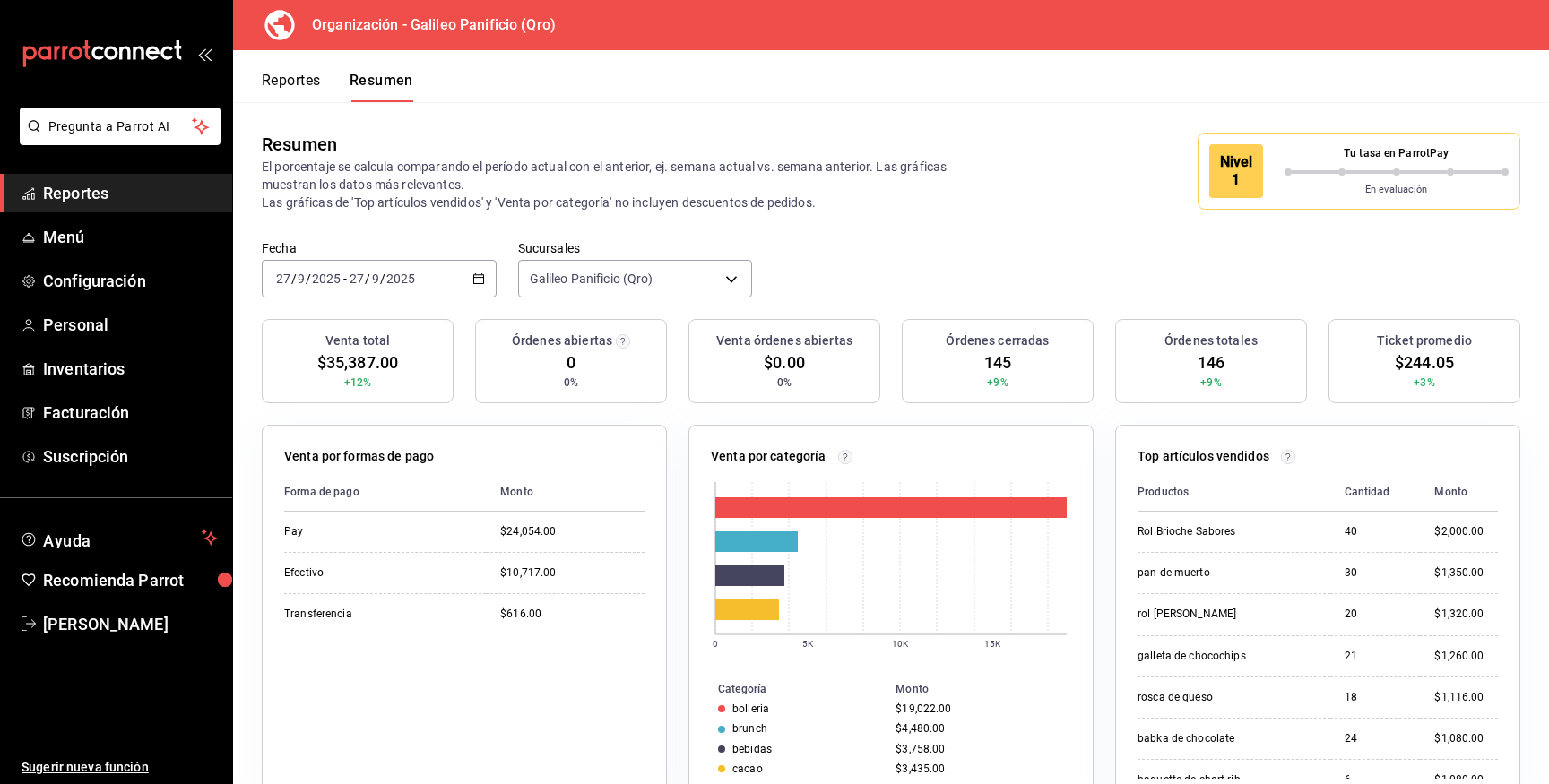
click at [468, 266] on div "2025-09-27 27 / 9 / 2025 - 2025-09-27 27 / 9 / 2025" at bounding box center [379, 278] width 235 height 38
click at [348, 446] on span "Mes actual" at bounding box center [347, 454] width 139 height 19
click at [1404, 165] on div "Tu tasa en ParrotPay" at bounding box center [1397, 156] width 225 height 23
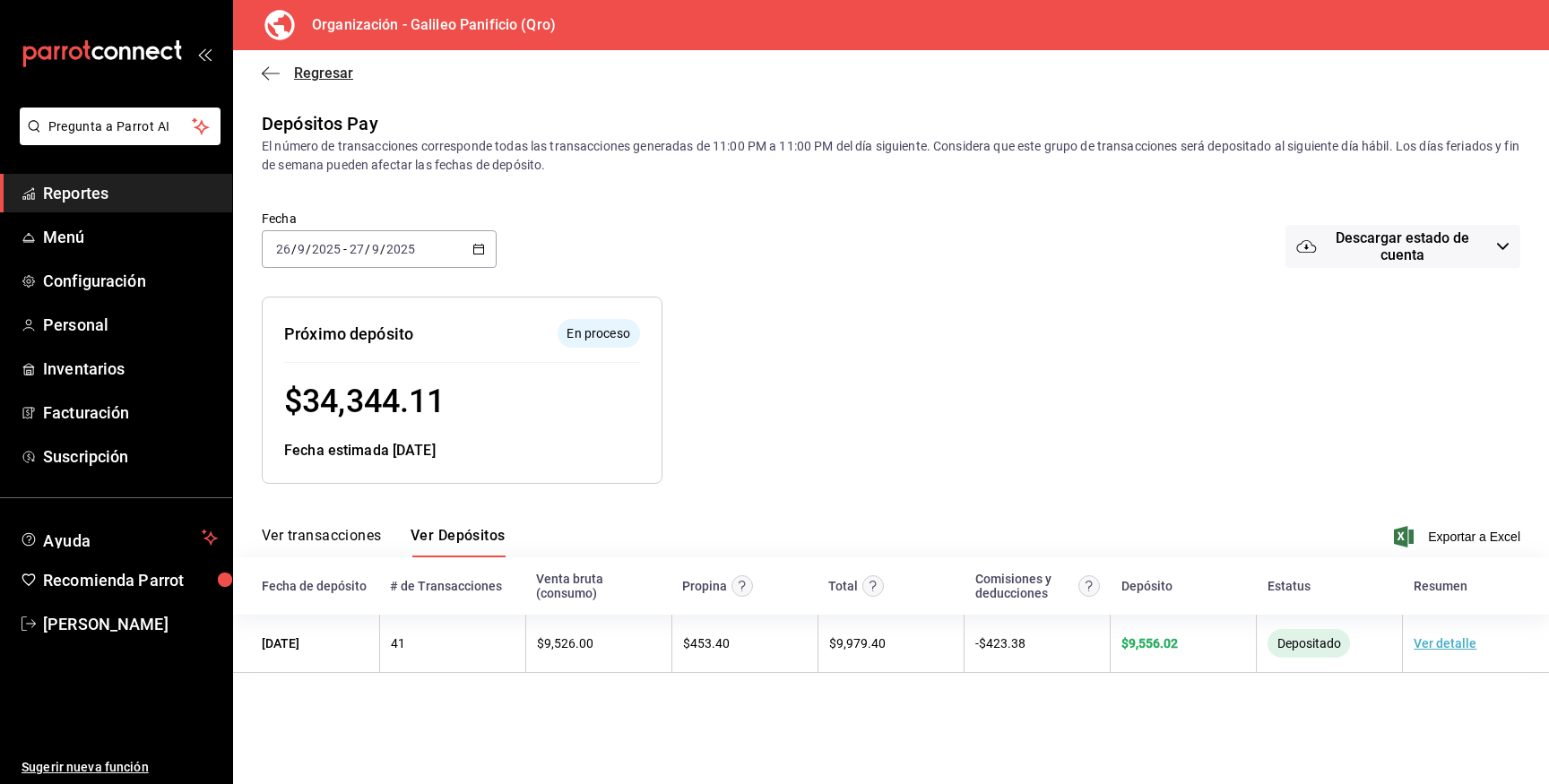
click at [274, 70] on icon "button" at bounding box center [271, 74] width 18 height 16
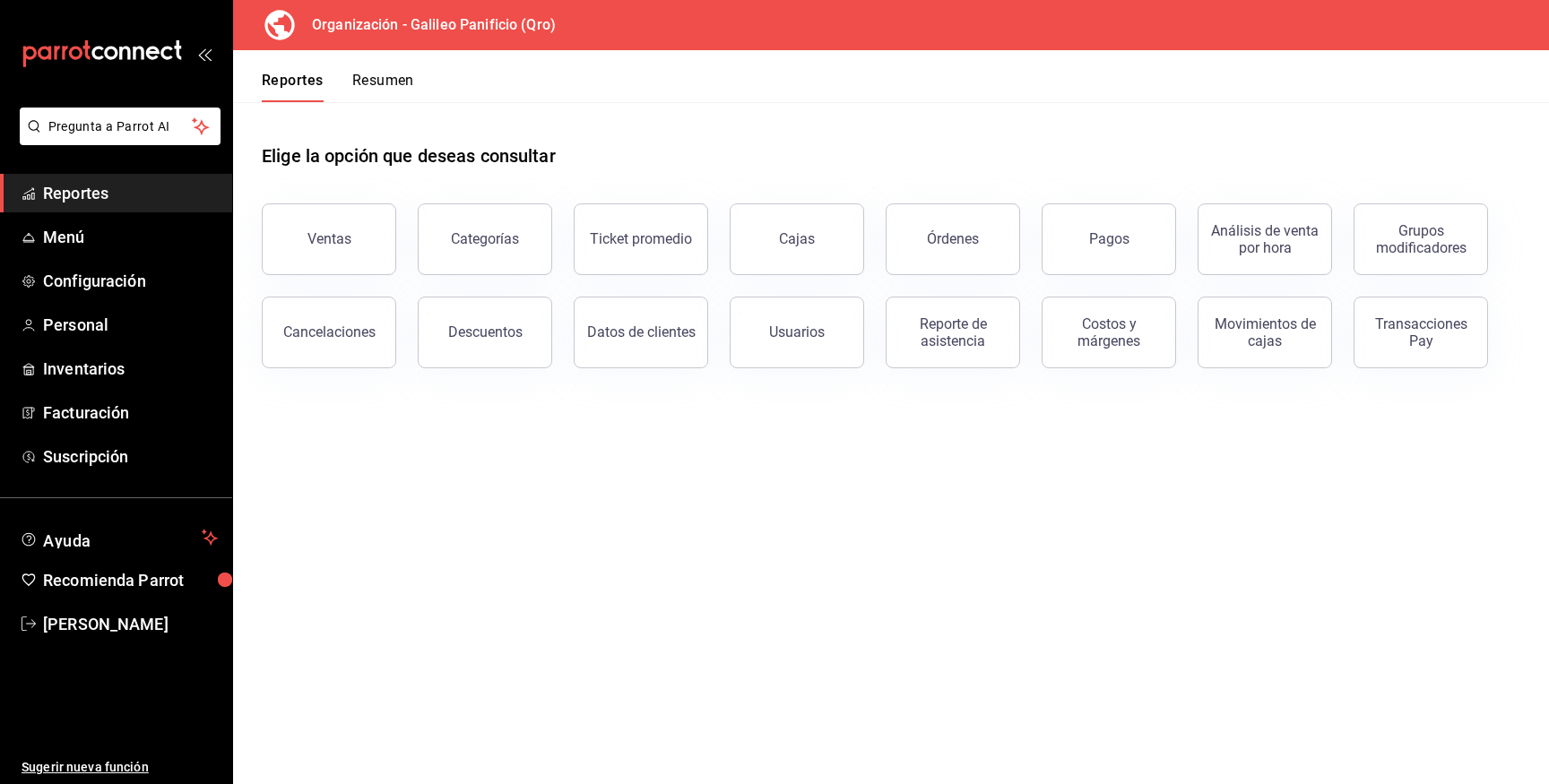
click at [394, 85] on button "Resumen" at bounding box center [383, 86] width 62 height 30
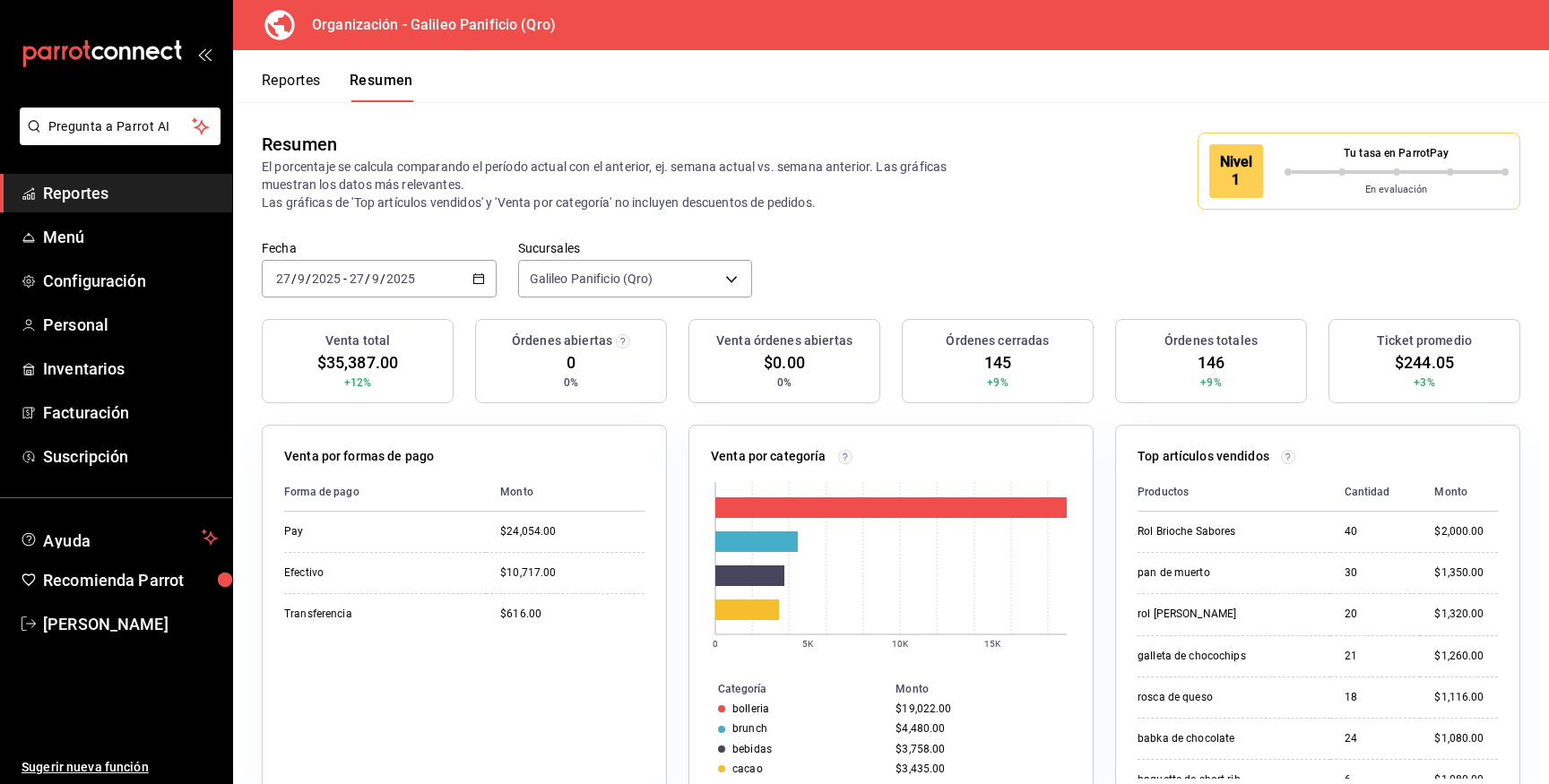
click at [414, 285] on input "2025" at bounding box center [400, 279] width 30 height 15
click at [350, 502] on span "Año actual" at bounding box center [347, 494] width 139 height 19
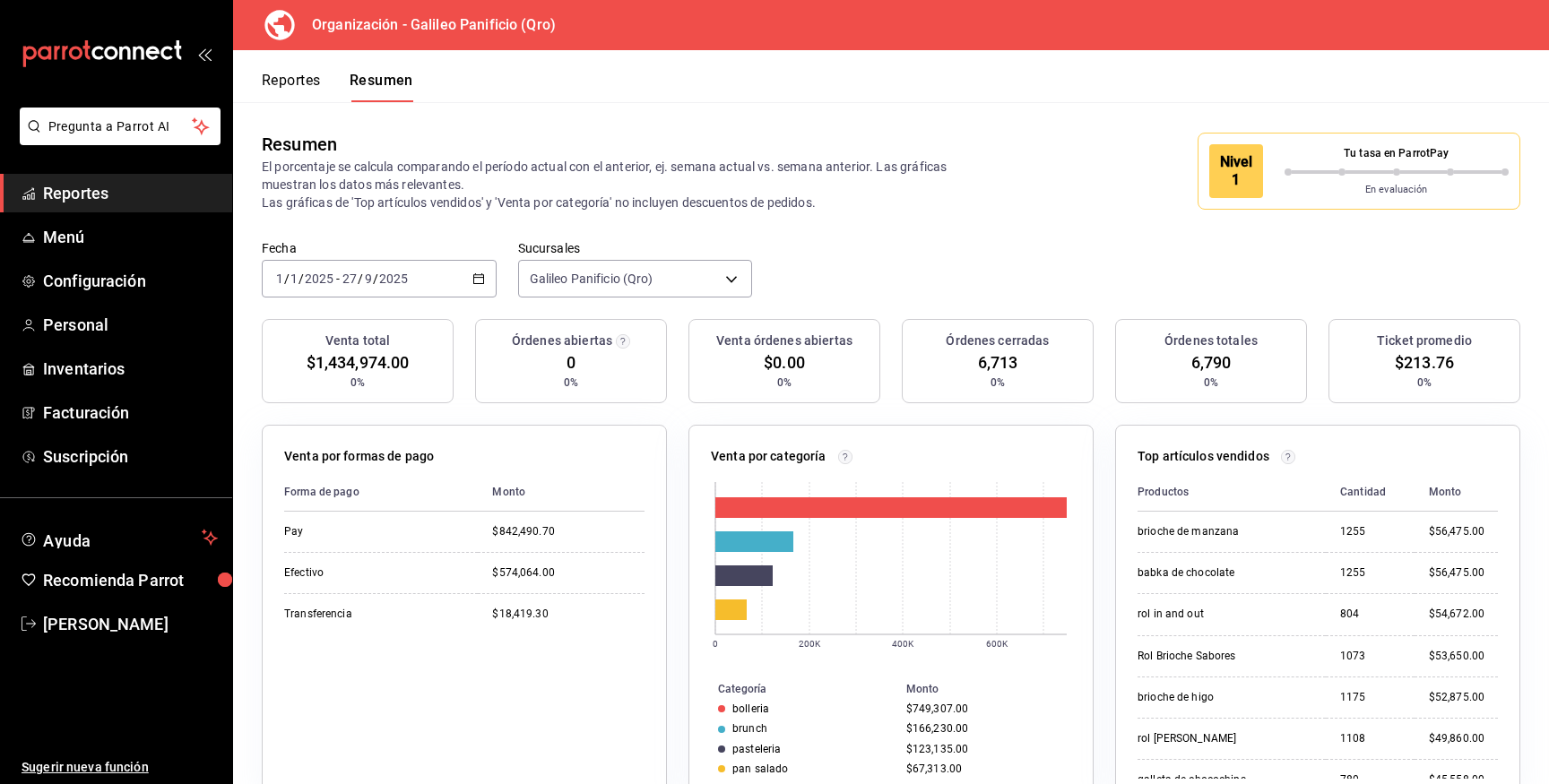
click at [378, 290] on div "2025-01-01 1 / 1 / 2025 - 2025-09-27 27 / 9 / 2025" at bounding box center [379, 278] width 235 height 38
click at [357, 452] on span "Mes actual" at bounding box center [347, 454] width 139 height 19
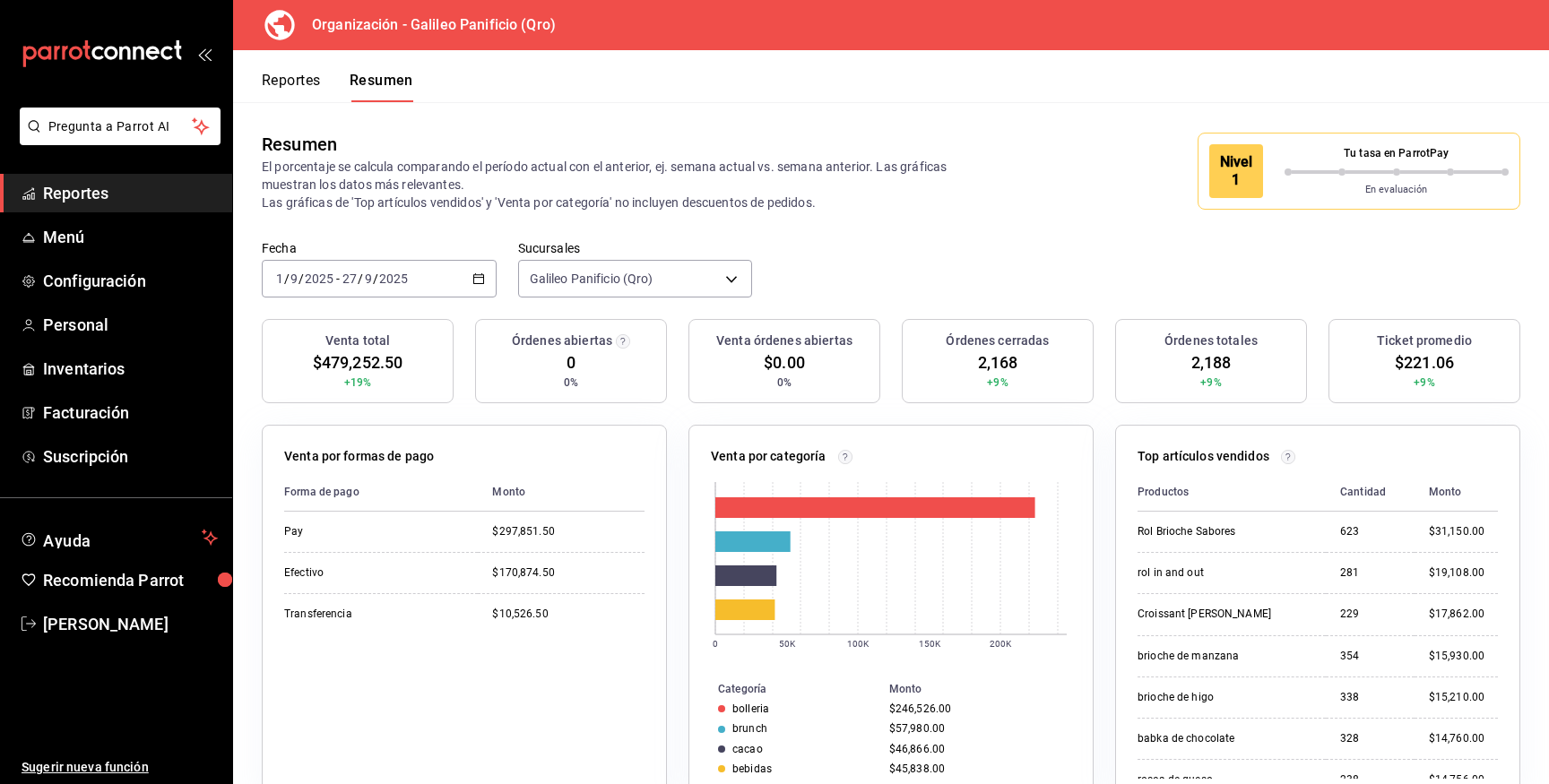
click at [379, 285] on input "2025" at bounding box center [393, 279] width 30 height 15
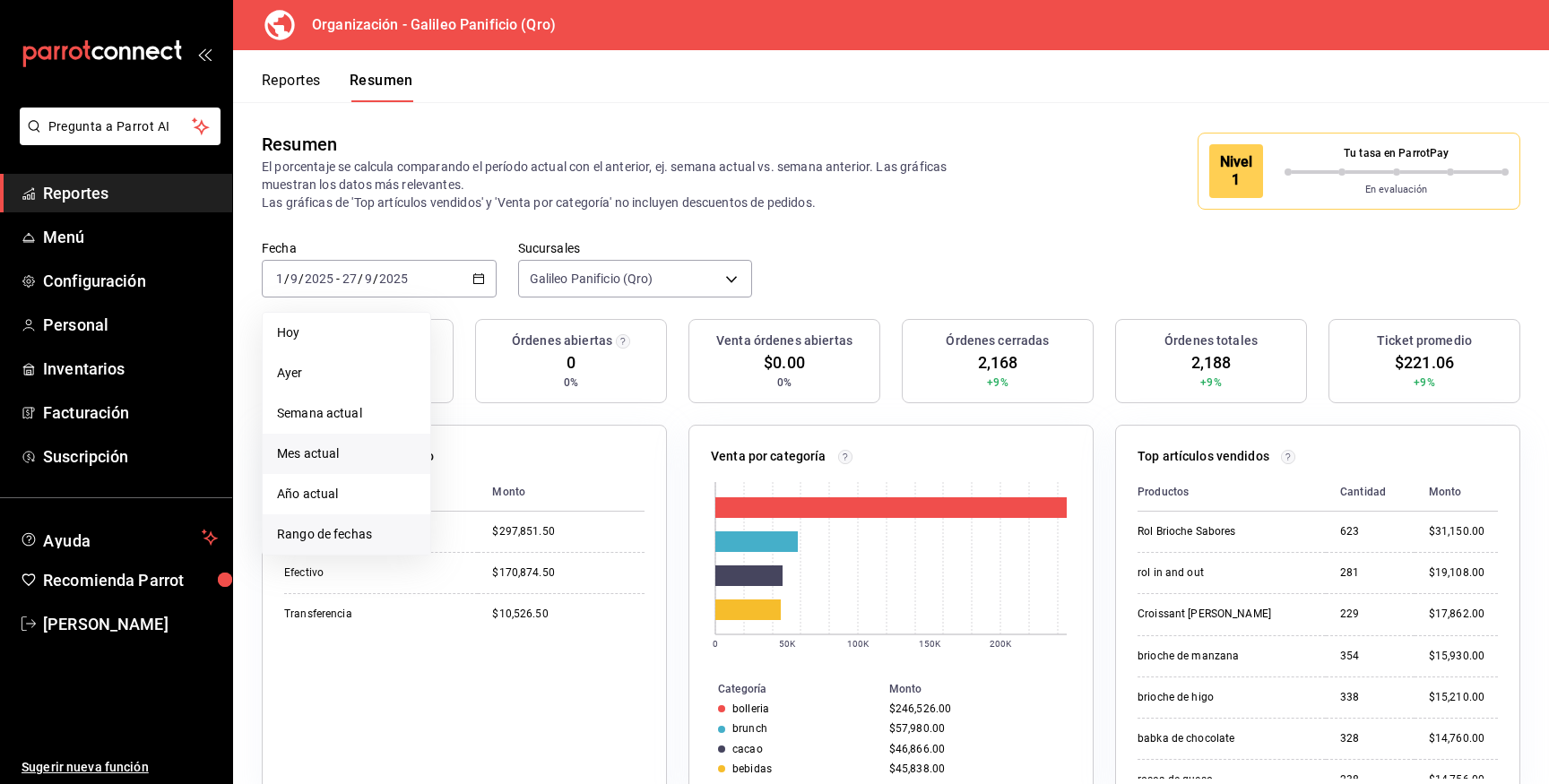
click at [355, 525] on span "Rango de fechas" at bounding box center [347, 534] width 139 height 19
click at [575, 345] on icon "button" at bounding box center [577, 344] width 9 height 5
click at [572, 446] on abbr "agosto" at bounding box center [563, 443] width 32 height 13
click at [595, 395] on abbr "1" at bounding box center [595, 398] width 6 height 13
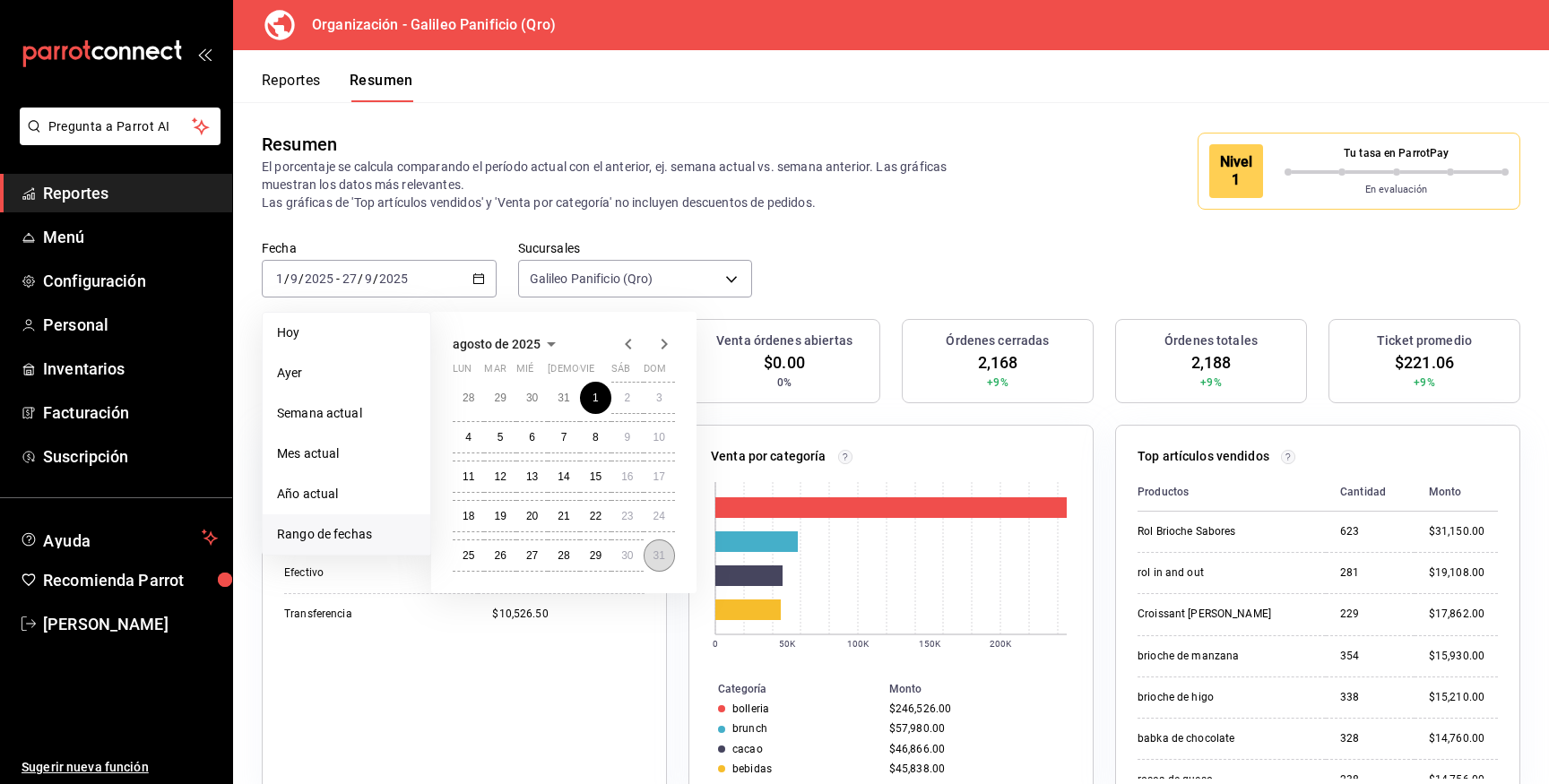
click at [662, 564] on button "31" at bounding box center [659, 555] width 31 height 32
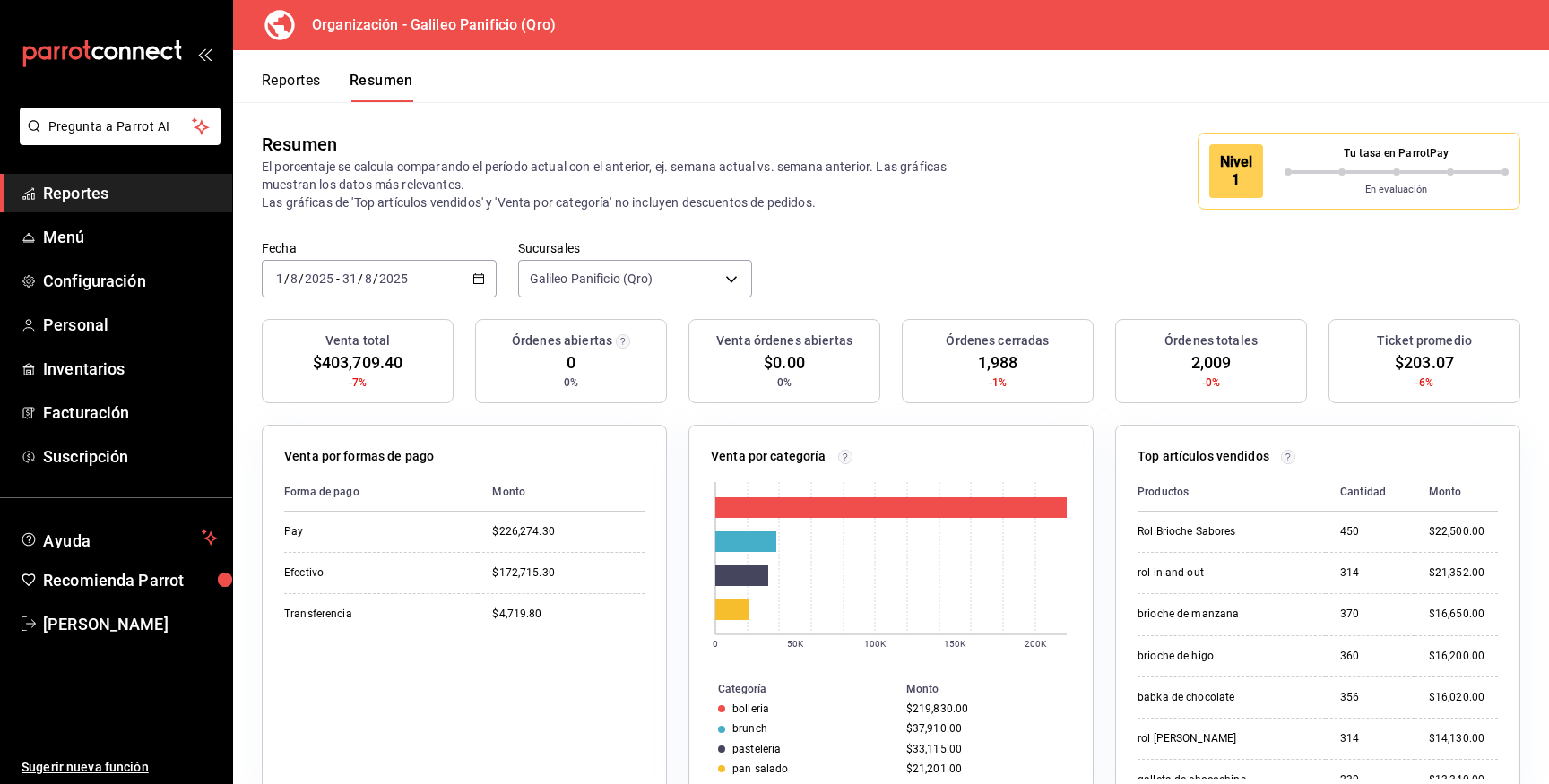
click at [480, 285] on icon "button" at bounding box center [479, 279] width 13 height 13
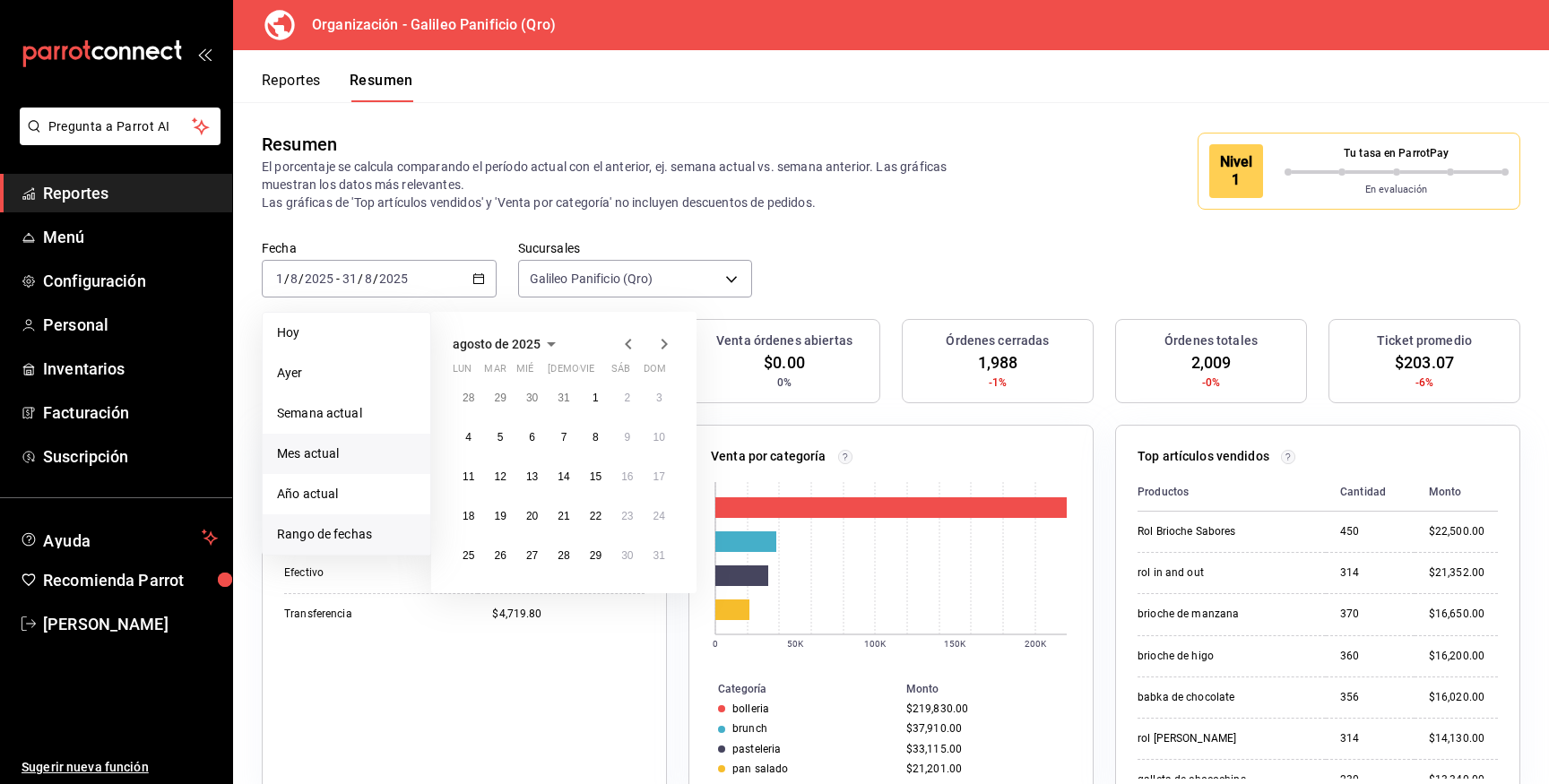
click at [383, 452] on span "Mes actual" at bounding box center [347, 454] width 139 height 19
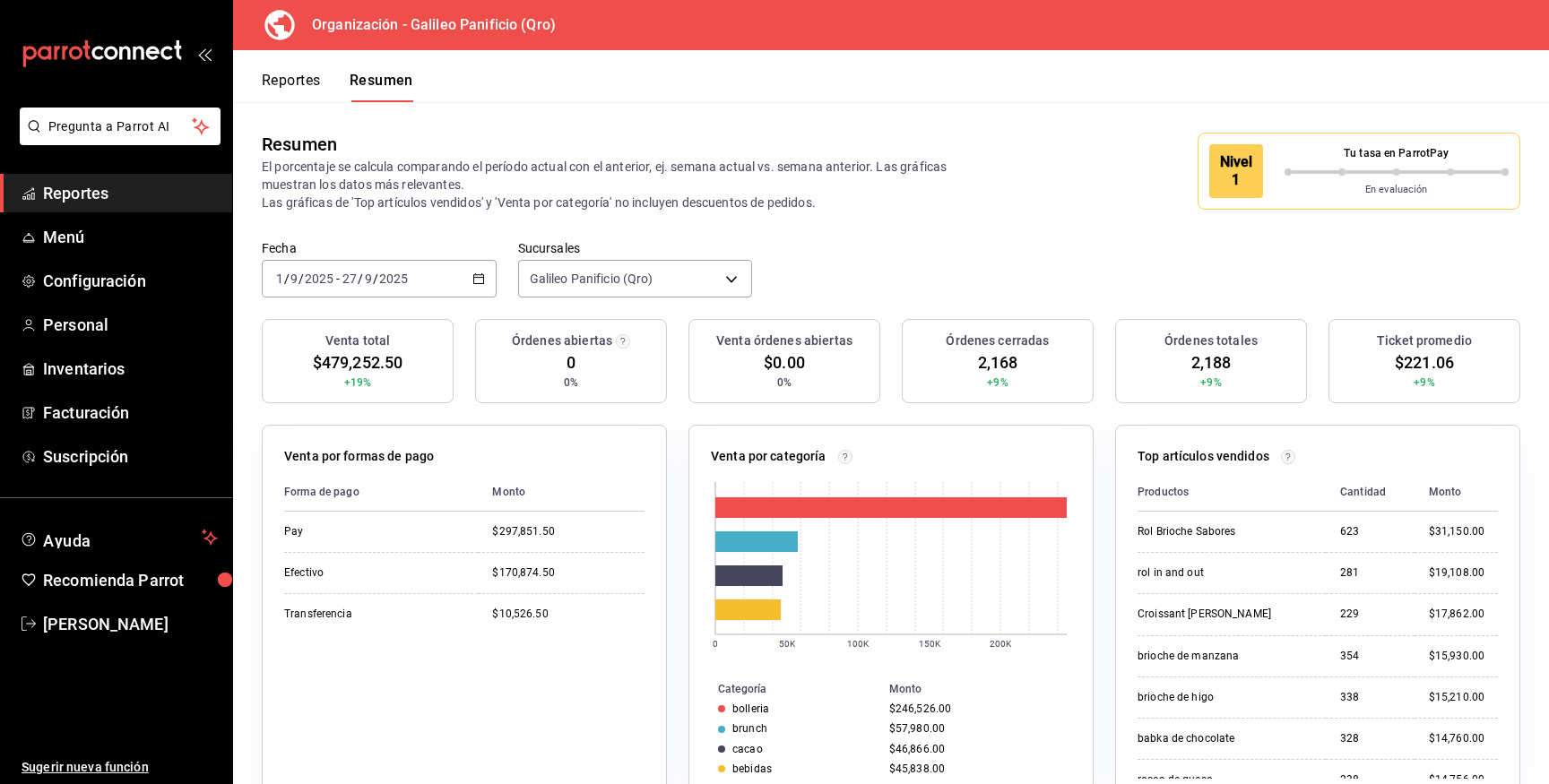
click at [397, 272] on input "2025" at bounding box center [393, 279] width 30 height 15
click at [339, 457] on span "Mes actual" at bounding box center [347, 454] width 139 height 19
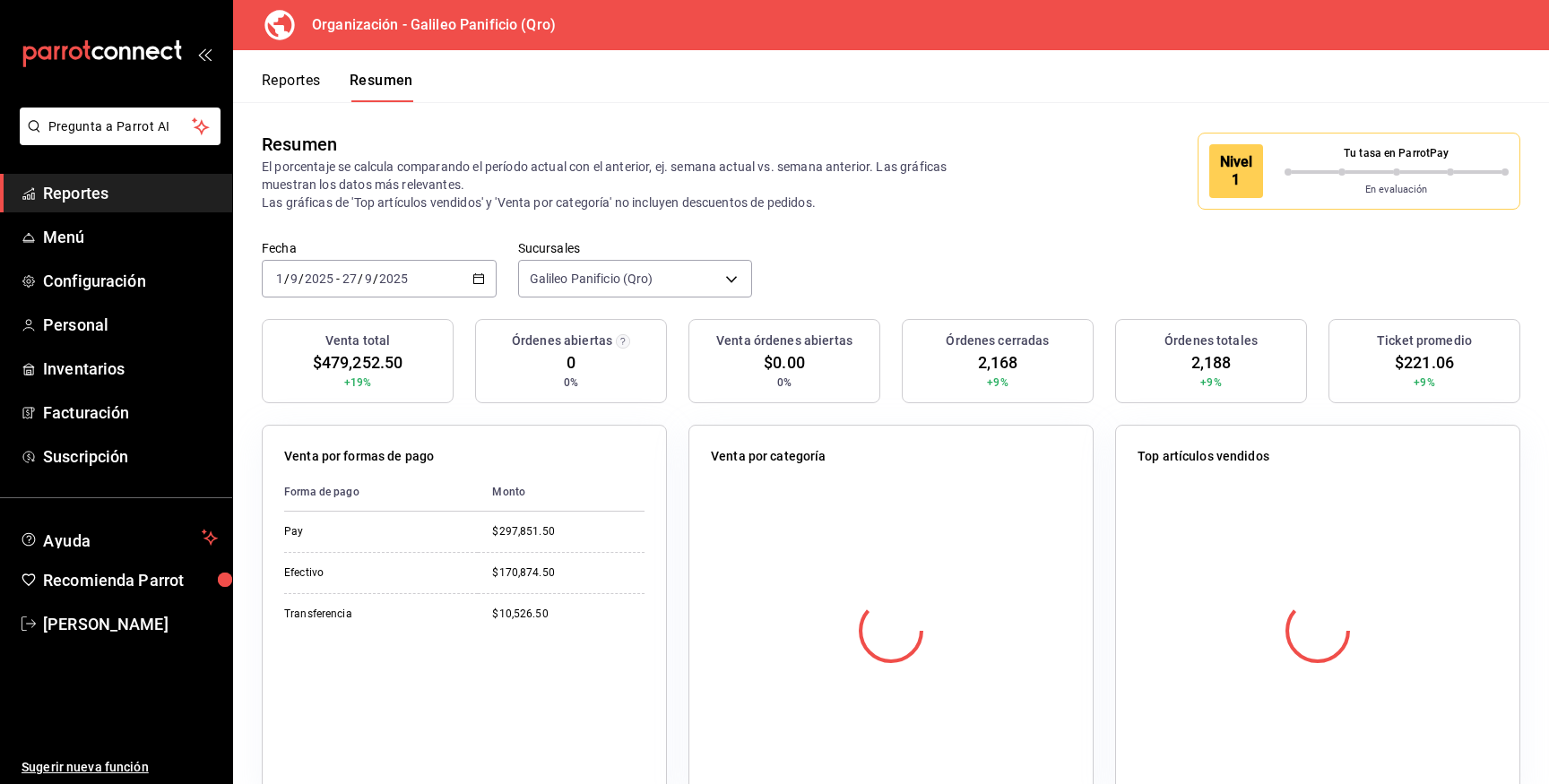
click at [439, 291] on div "2025-09-01 1 / 9 / 2025 - 2025-09-27 27 / 9 / 2025" at bounding box center [379, 278] width 235 height 38
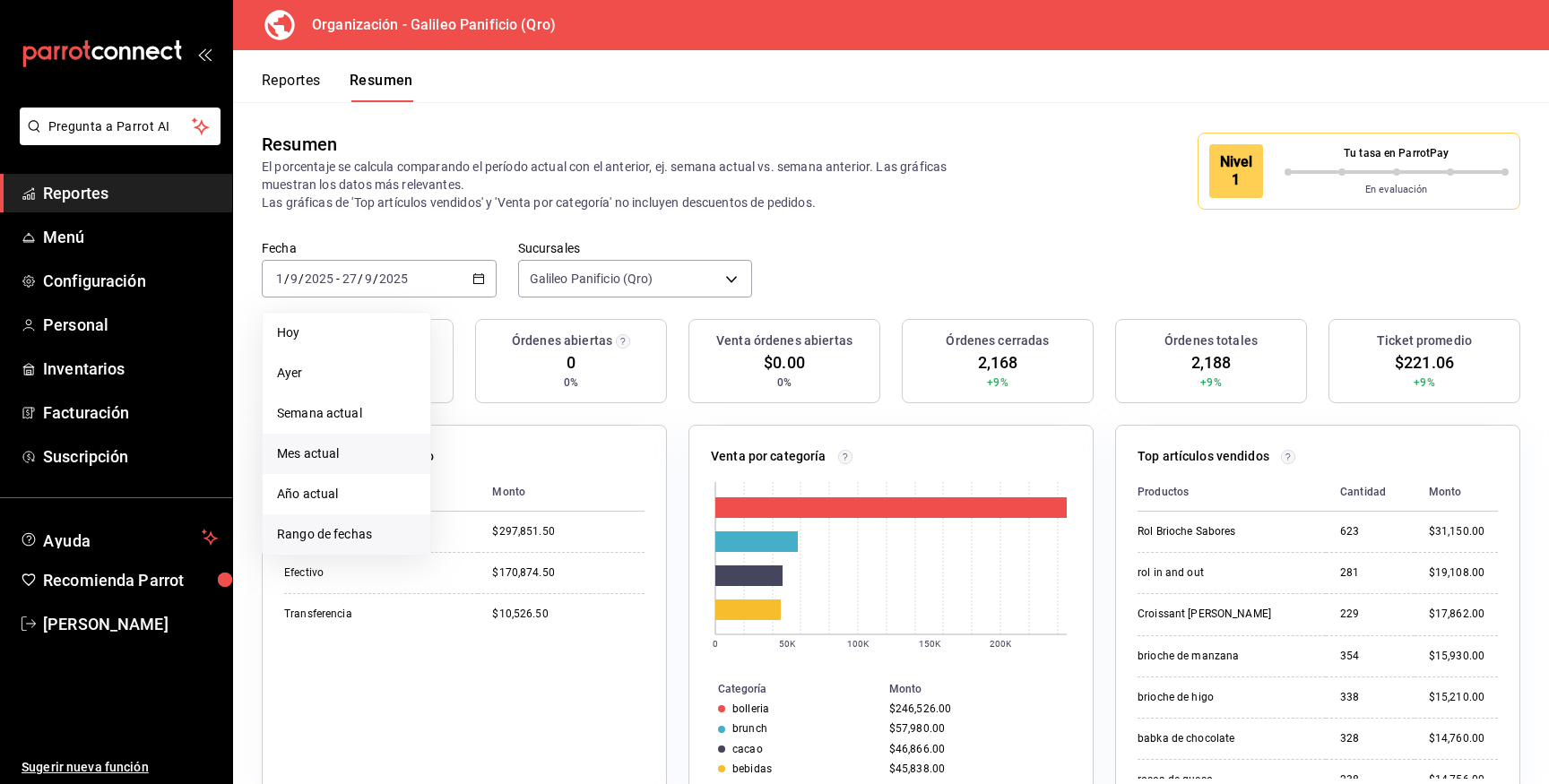
click at [359, 524] on li "Rango de fechas" at bounding box center [346, 534] width 167 height 40
click at [634, 342] on icon "button" at bounding box center [629, 344] width 22 height 22
click at [500, 399] on abbr "1" at bounding box center [500, 405] width 6 height 13
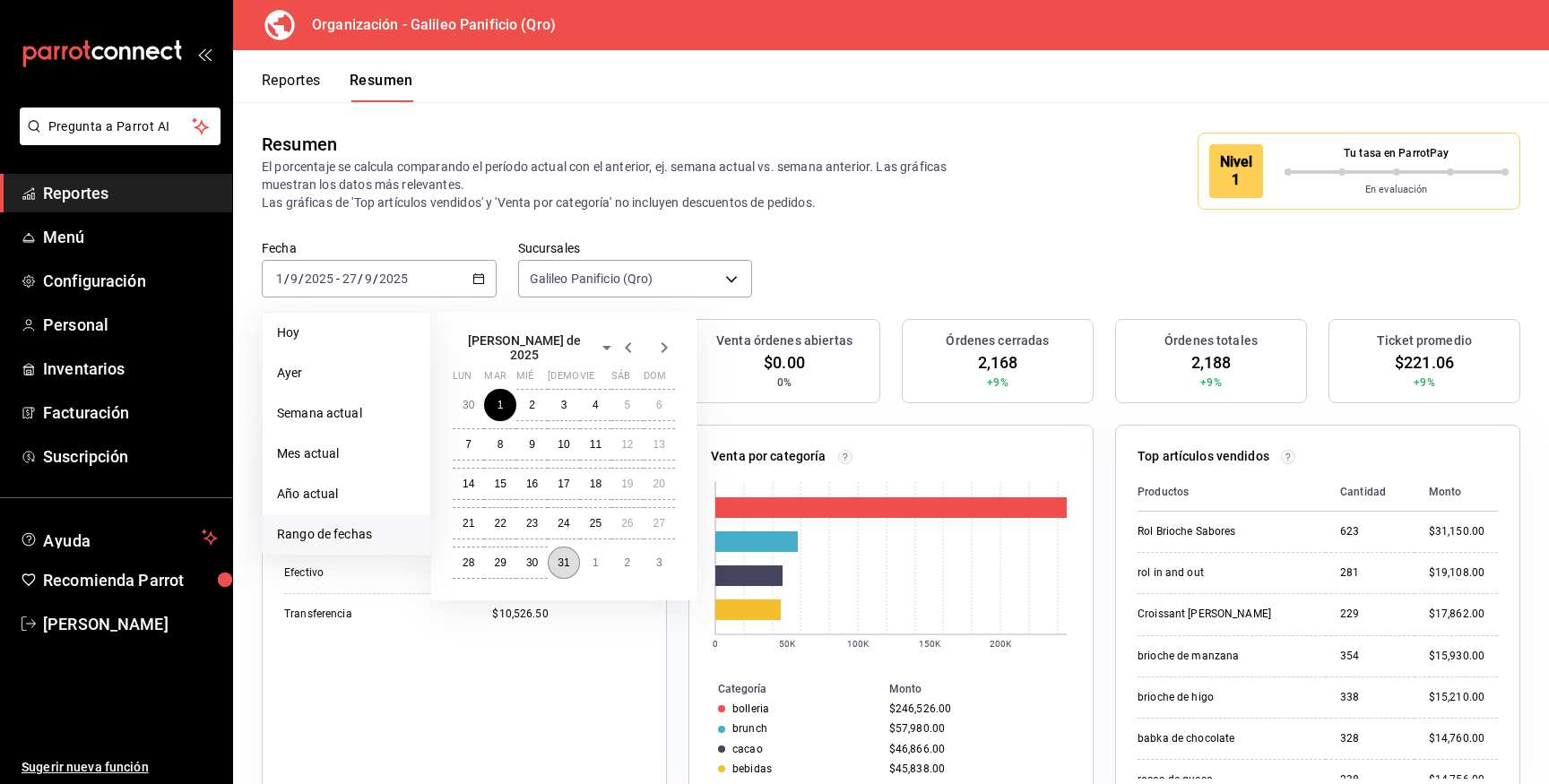
click at [565, 556] on abbr "31" at bounding box center [563, 563] width 12 height 13
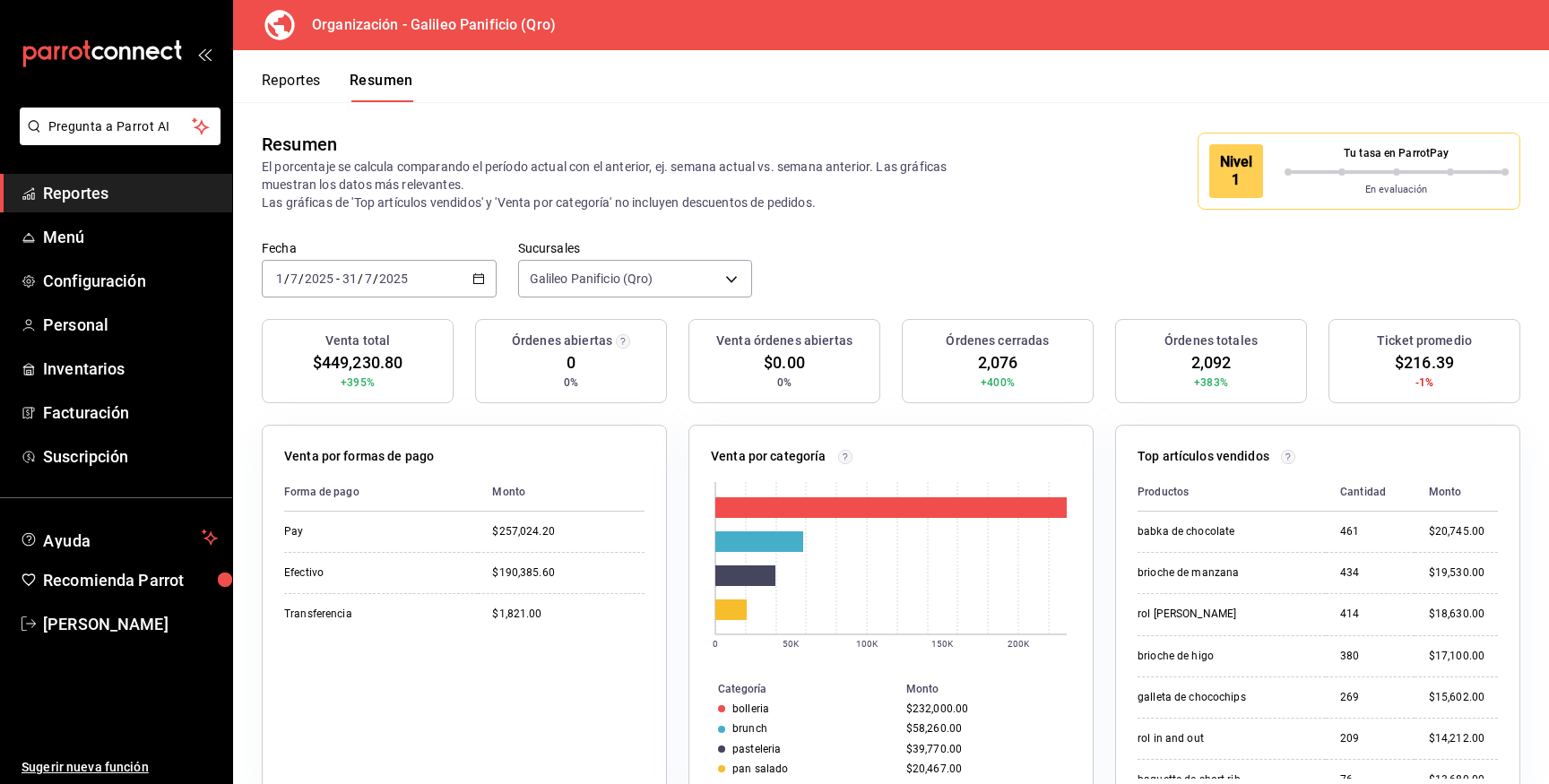
click at [403, 285] on input "2025" at bounding box center [393, 279] width 30 height 15
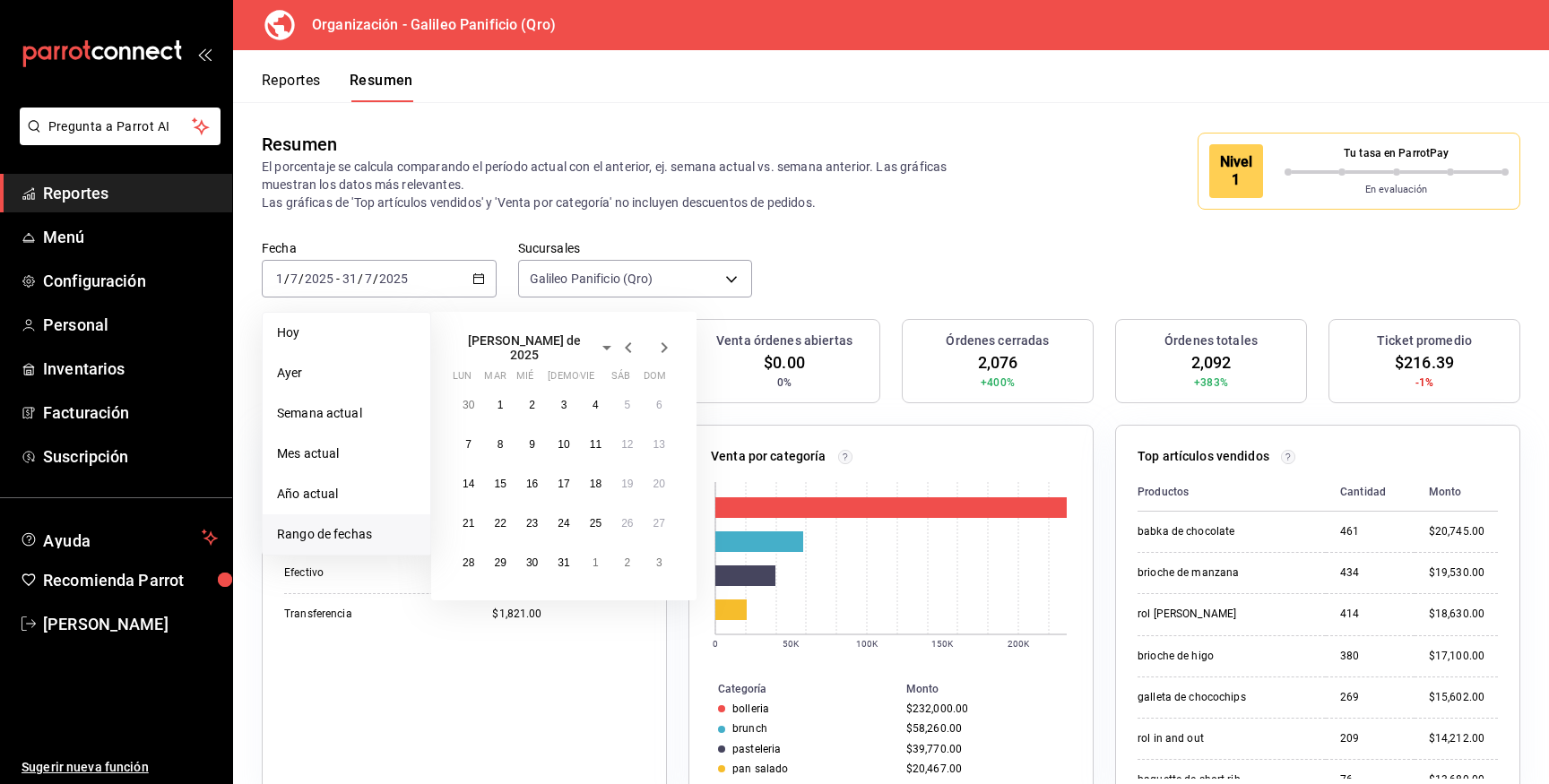
click at [663, 349] on icon "button" at bounding box center [664, 348] width 22 height 22
click at [590, 395] on button "1" at bounding box center [596, 397] width 31 height 32
click at [648, 560] on button "31" at bounding box center [659, 555] width 31 height 32
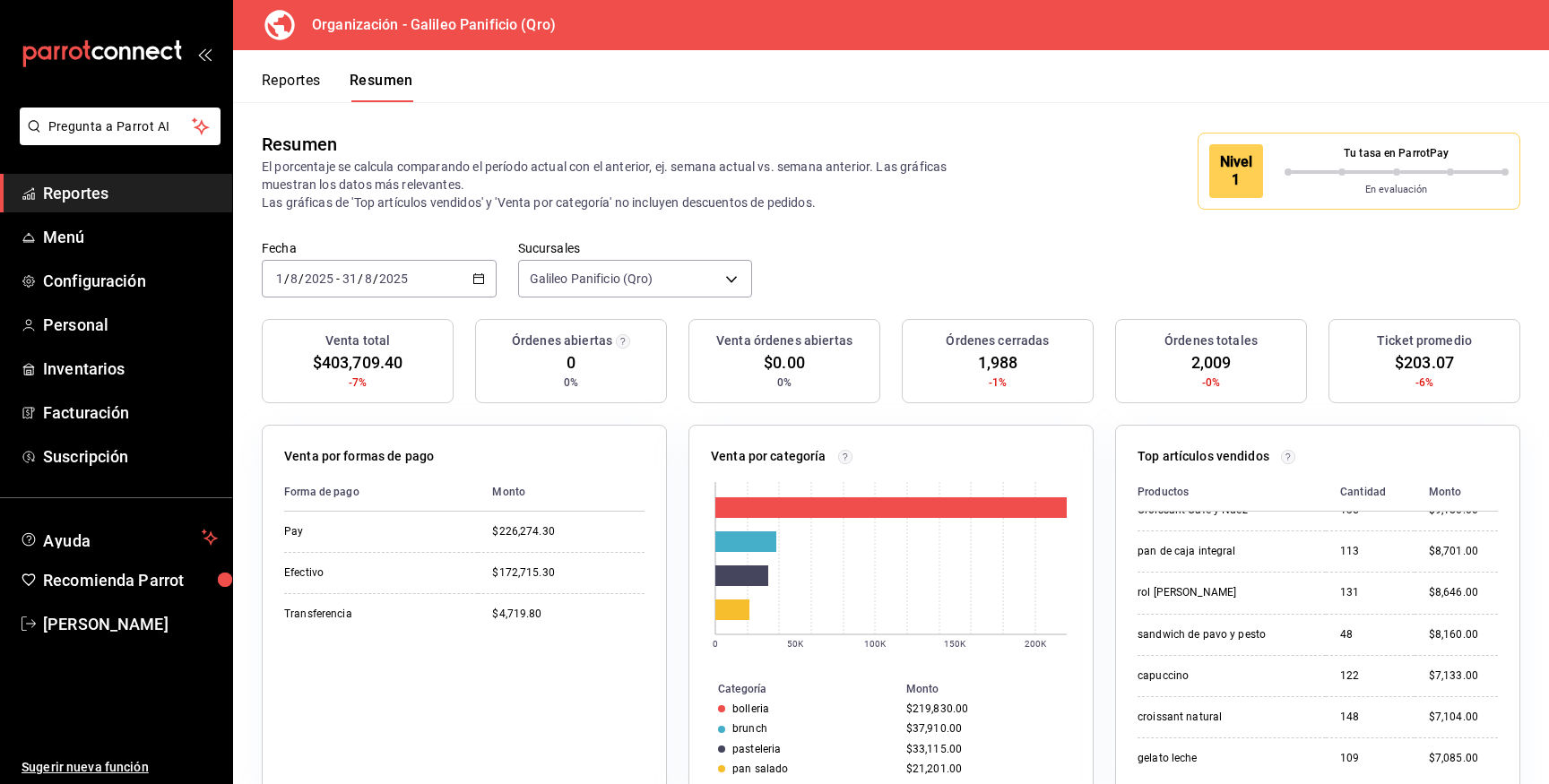
click at [421, 285] on div "2025-08-01 1 / 8 / 2025 - 2025-08-31 31 / 8 / 2025" at bounding box center [379, 278] width 235 height 38
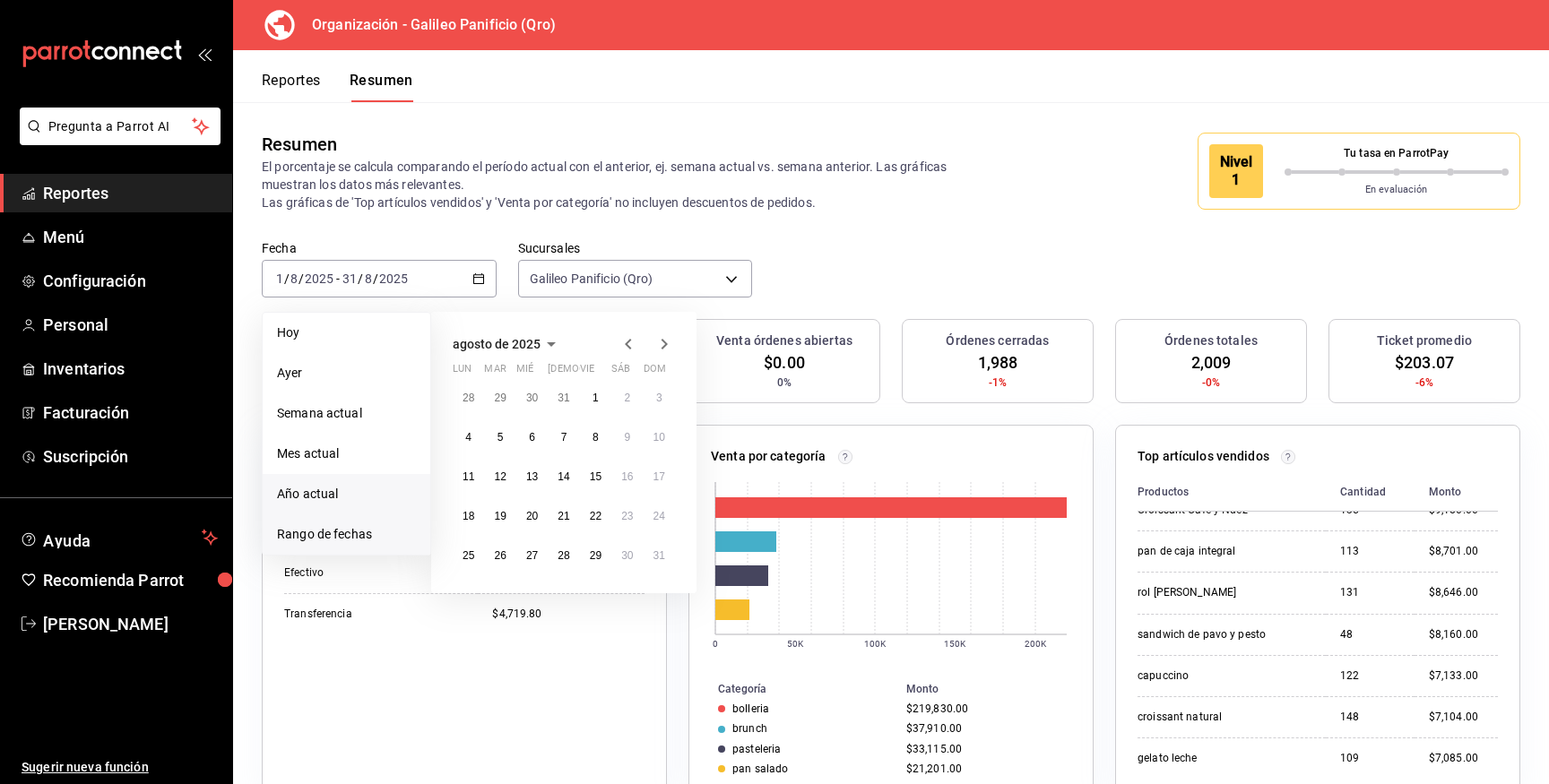
click at [370, 508] on li "Año actual" at bounding box center [346, 494] width 167 height 40
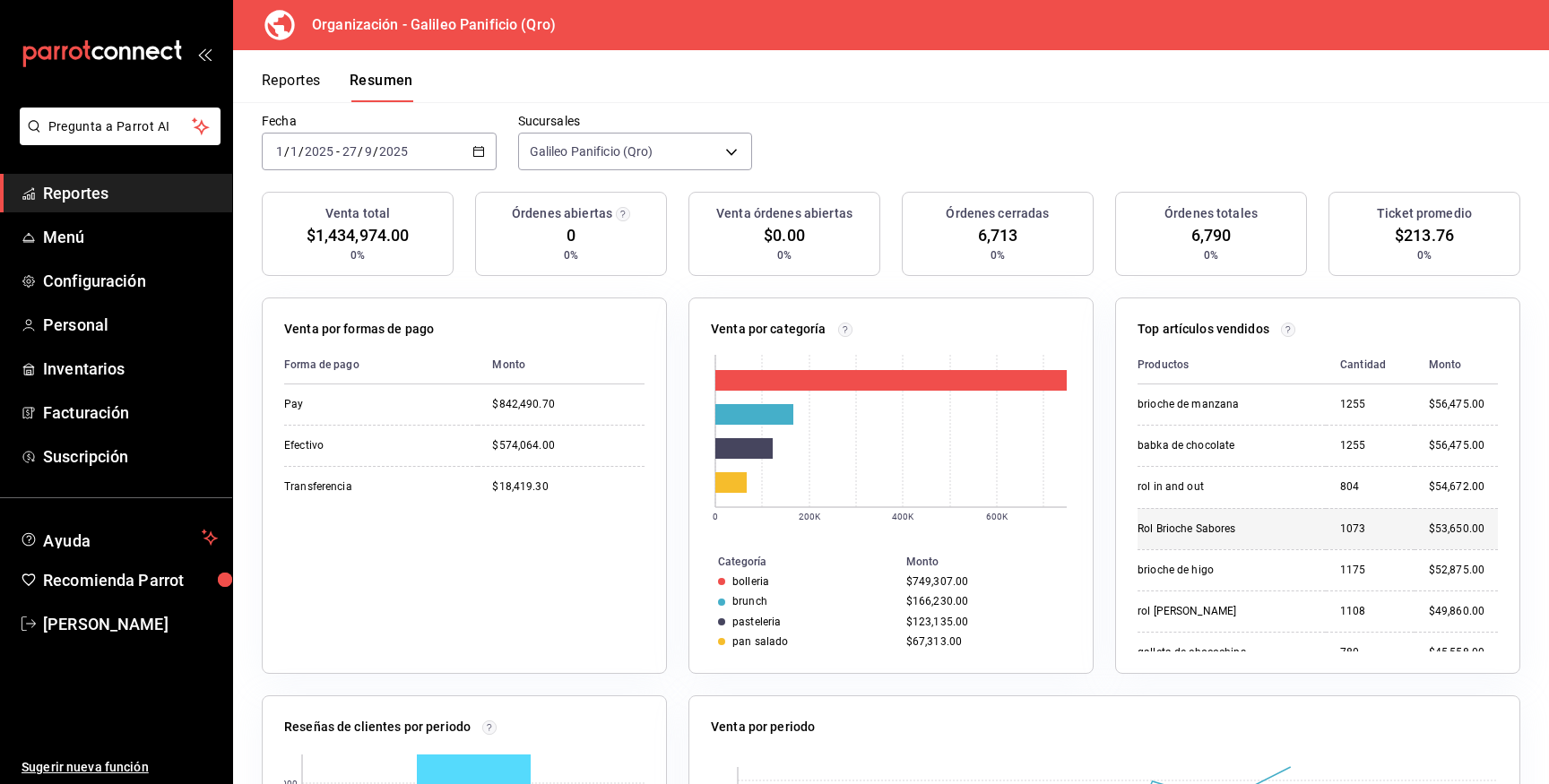
scroll to position [130, 0]
